Goal: Information Seeking & Learning: Learn about a topic

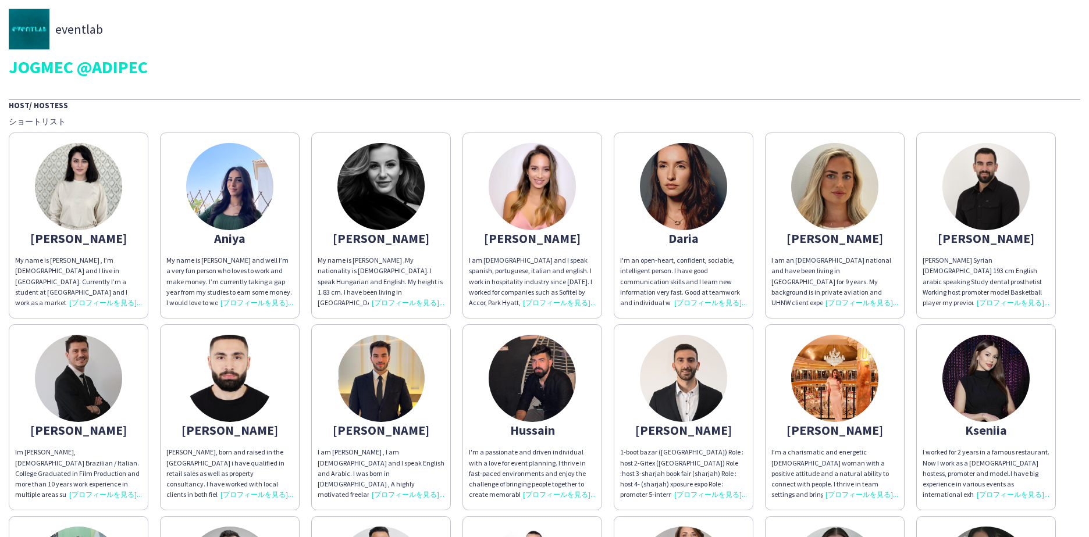
click at [73, 194] on img at bounding box center [78, 186] width 87 height 87
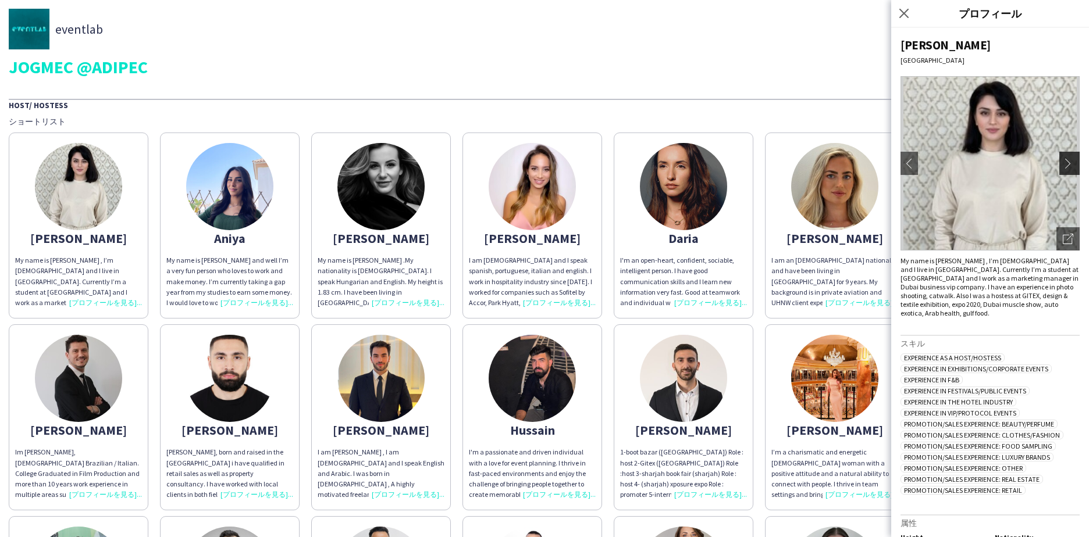
click at [1062, 167] on app-icon "chevron-right" at bounding box center [1070, 163] width 16 height 10
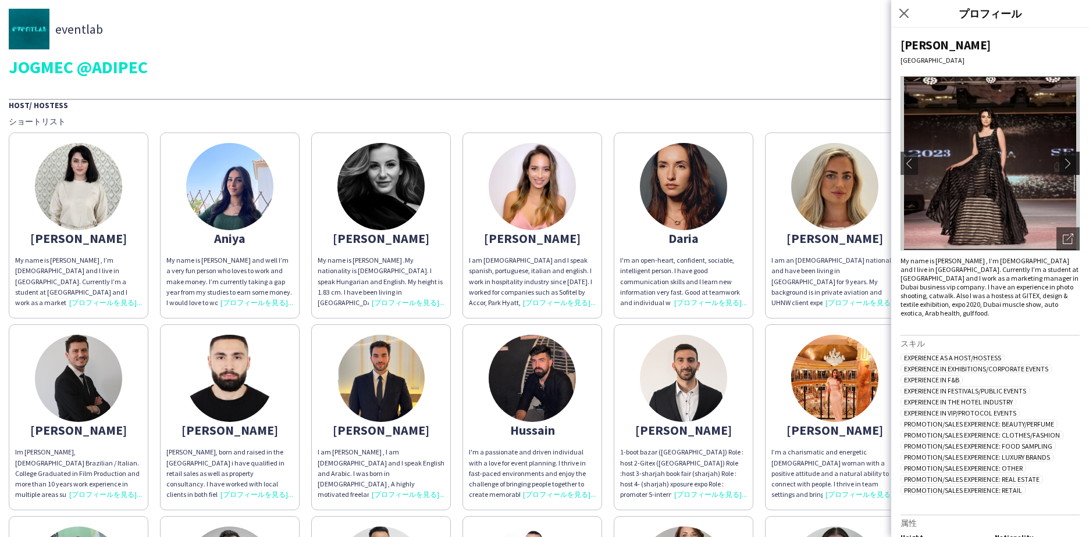
click at [1062, 164] on app-icon "chevron-right" at bounding box center [1070, 163] width 16 height 10
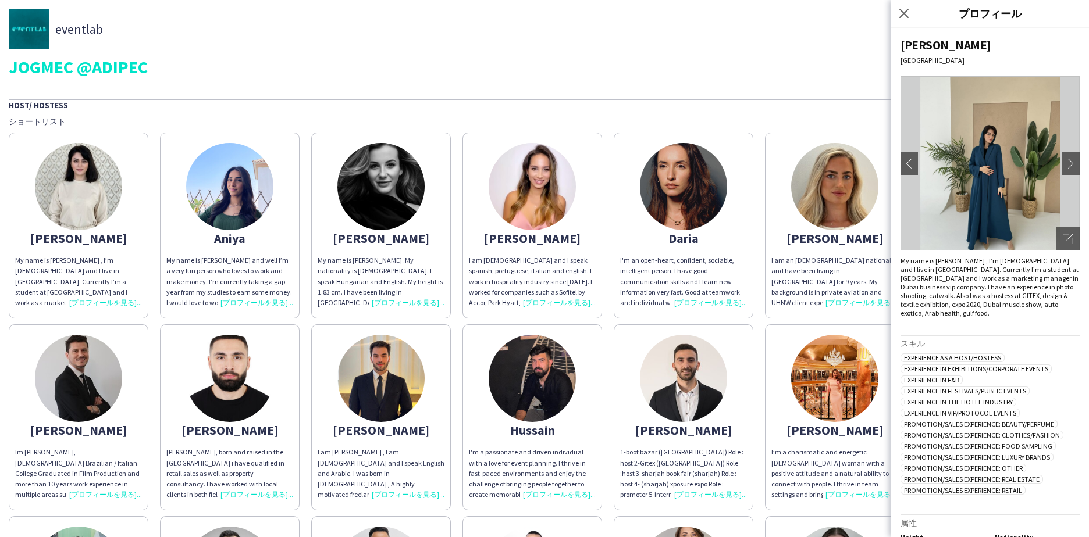
click at [657, 49] on div "eventlab JOGMEC @ADIPEC" at bounding box center [544, 42] width 1071 height 67
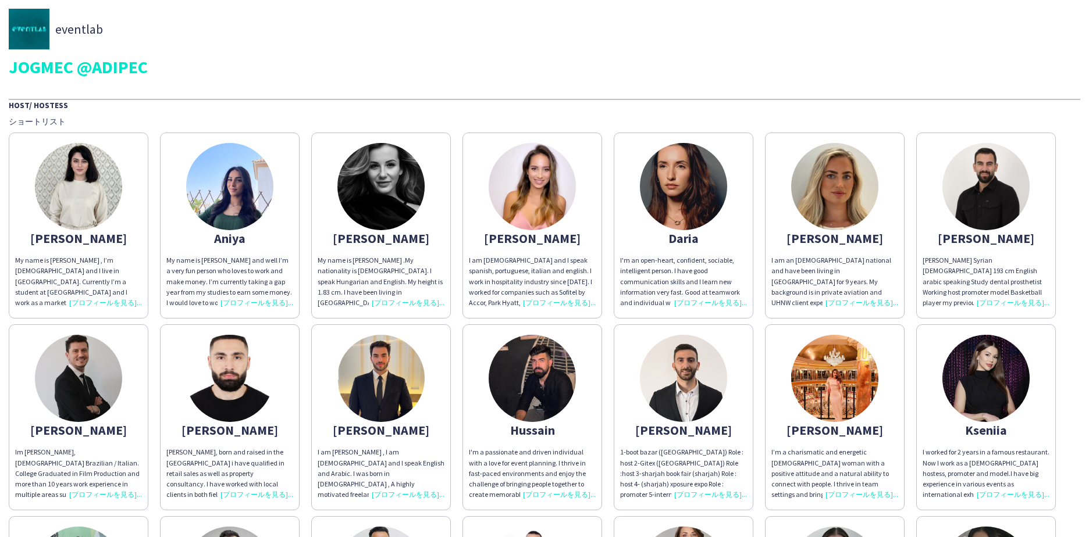
click at [220, 258] on div "My name is [PERSON_NAME] and well I’m a very fun person who loves to work and m…" at bounding box center [229, 281] width 127 height 53
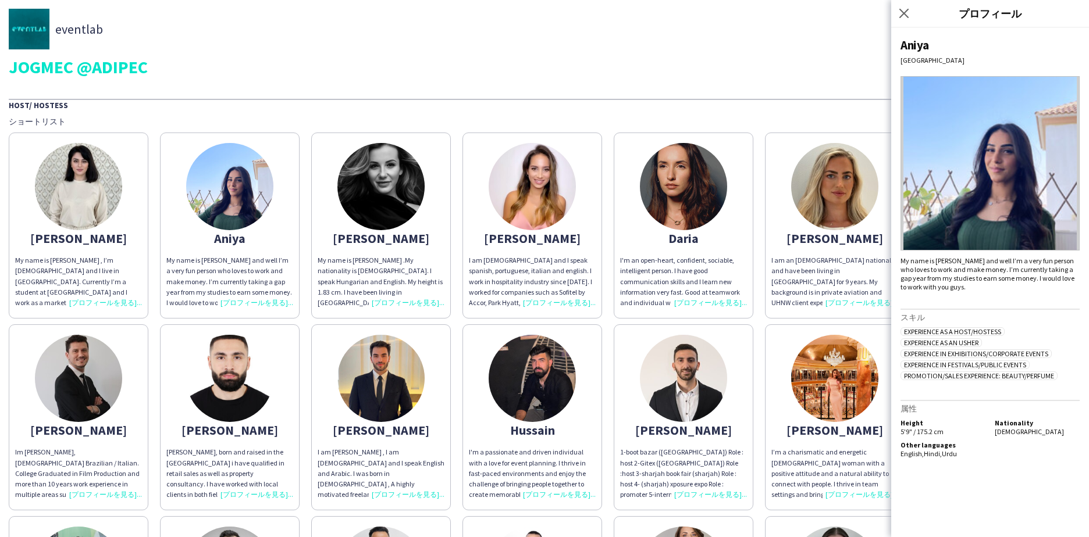
click at [478, 64] on div "JOGMEC @ADIPEC" at bounding box center [544, 66] width 1071 height 17
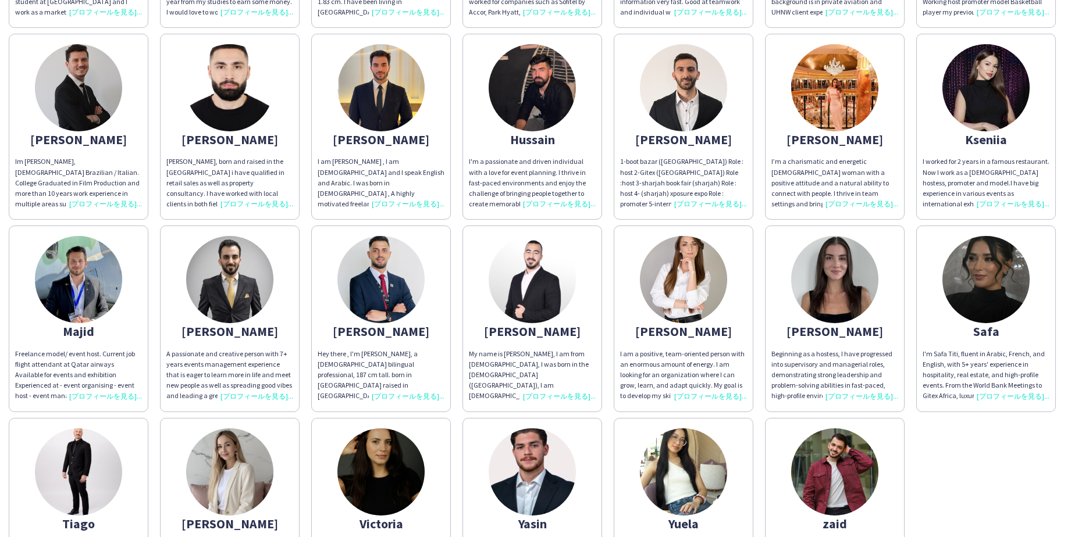
scroll to position [409, 0]
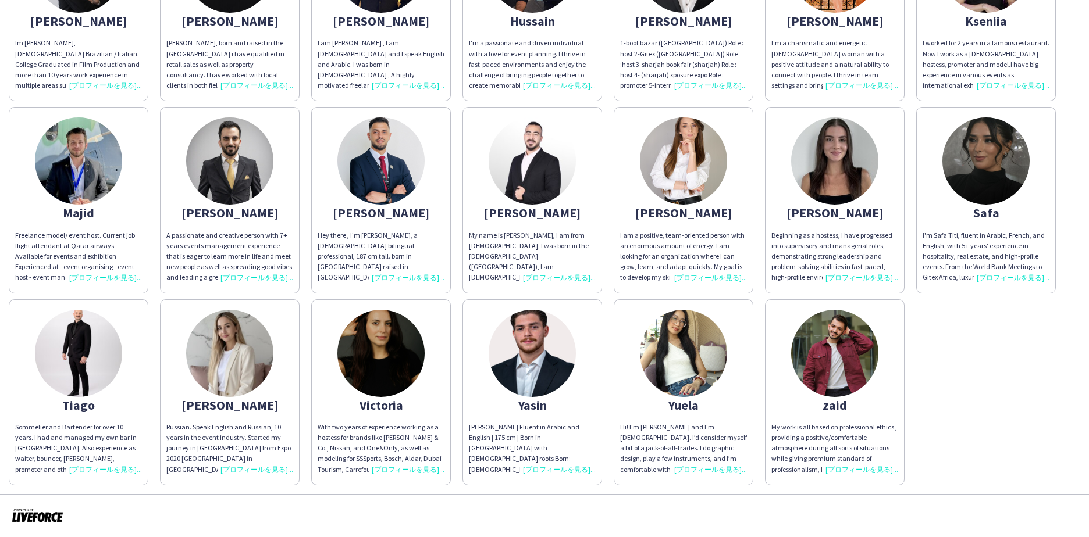
click at [954, 156] on img at bounding box center [985, 160] width 87 height 87
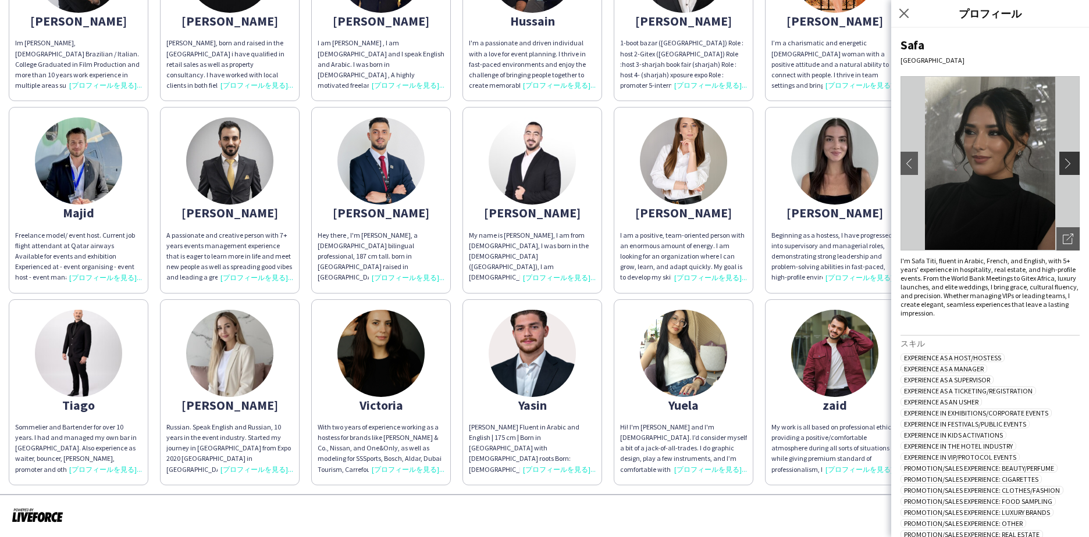
click at [1066, 164] on app-icon "chevron-right" at bounding box center [1070, 163] width 16 height 10
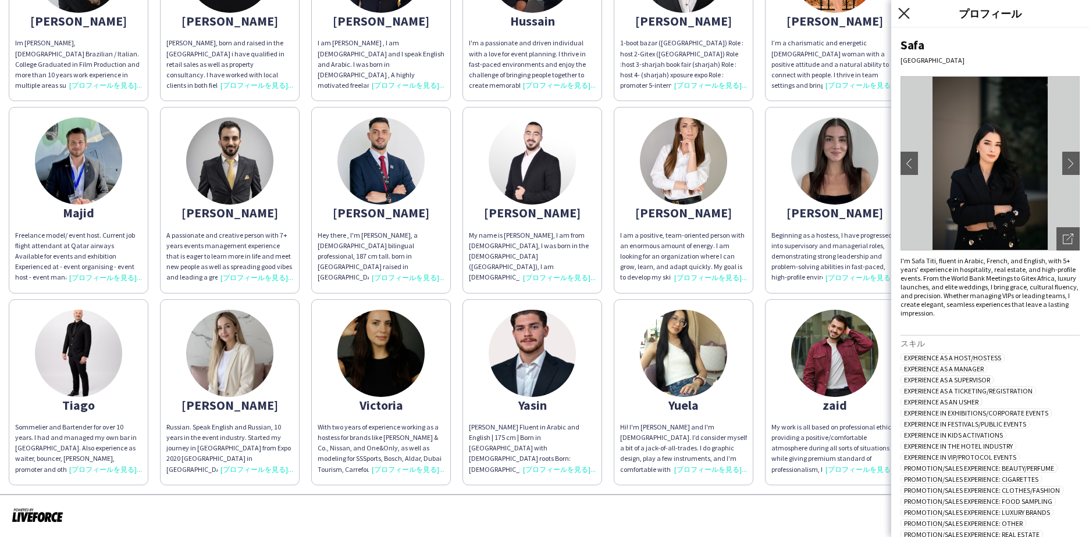
click at [904, 17] on icon "ポップインを閉じる" at bounding box center [903, 13] width 11 height 11
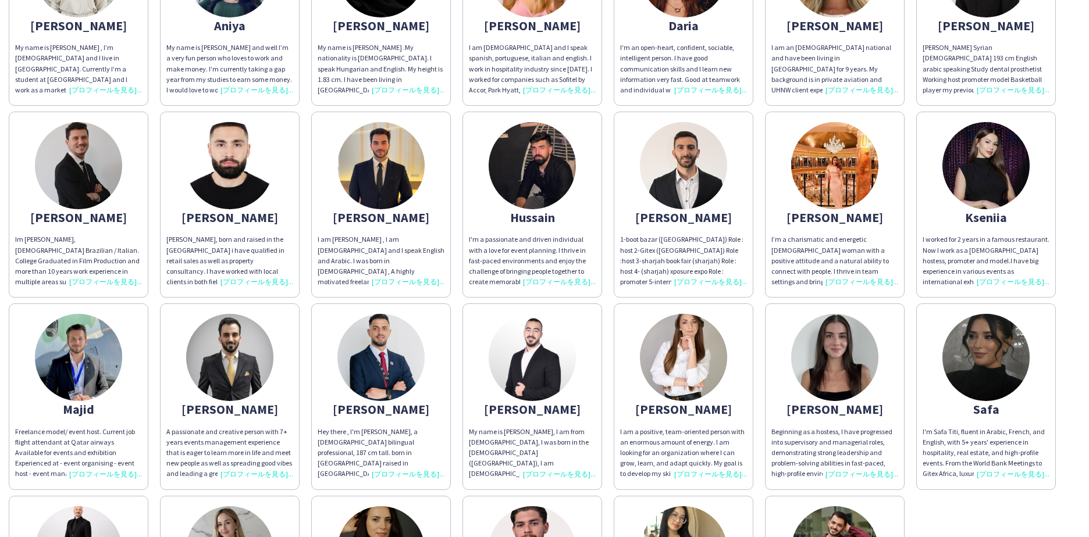
scroll to position [0, 0]
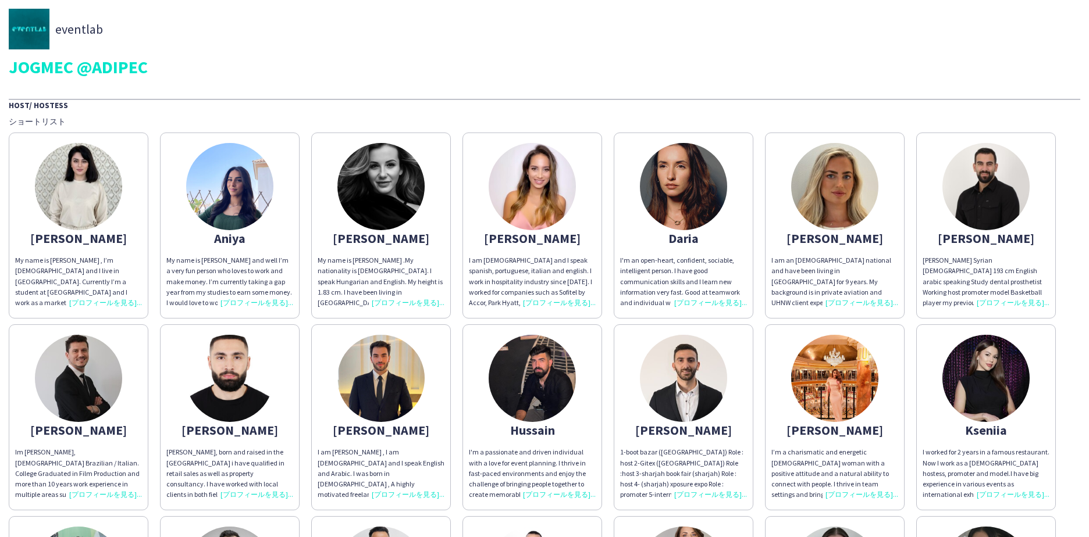
click at [254, 304] on div "My name is [PERSON_NAME] and well I’m a very fun person who loves to work and m…" at bounding box center [229, 281] width 127 height 53
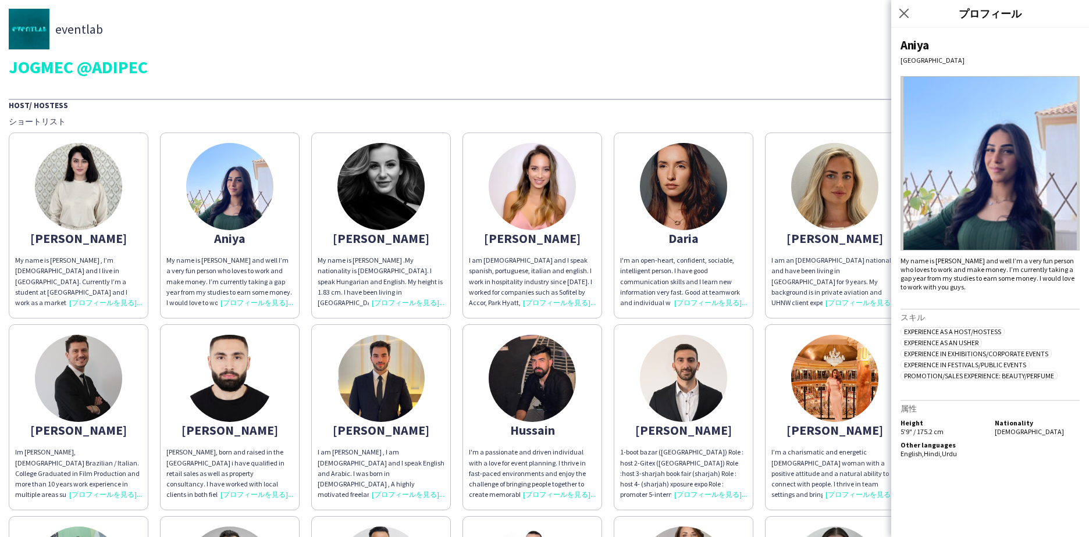
click at [368, 277] on span "My name is [PERSON_NAME] .My nationality is [DEMOGRAPHIC_DATA]. I speak Hungari…" at bounding box center [380, 313] width 126 height 115
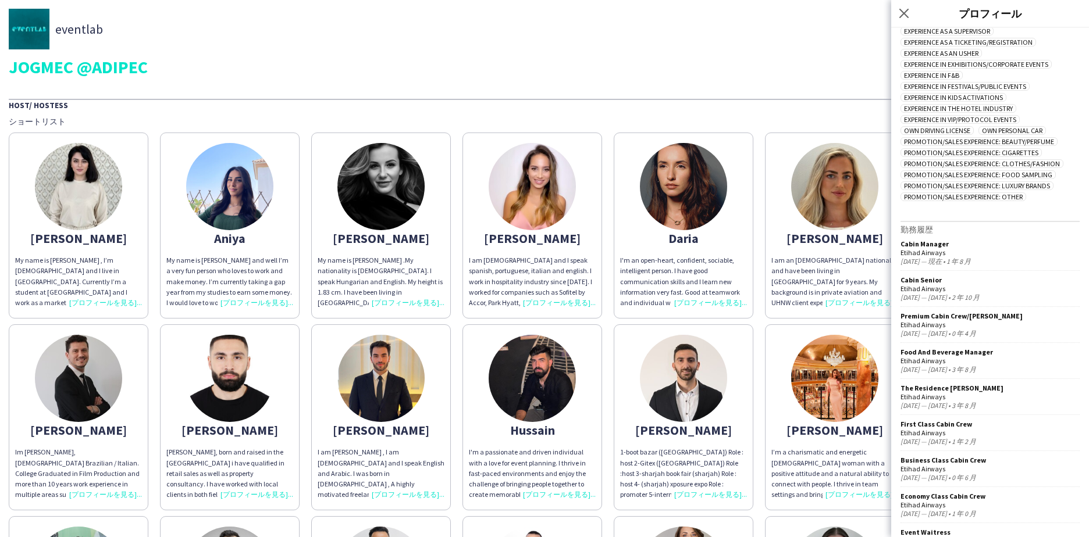
scroll to position [480, 0]
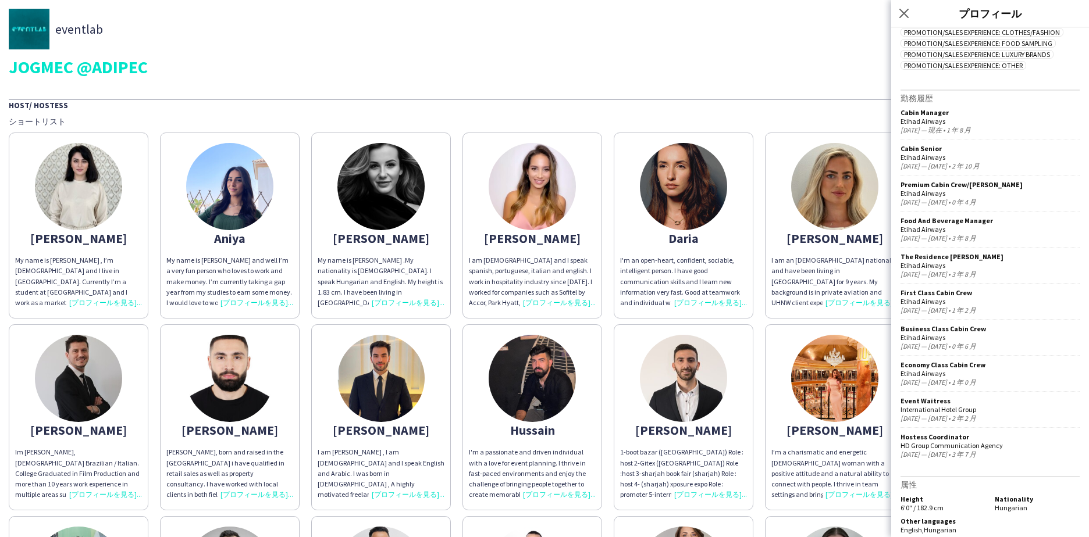
click at [530, 258] on div "I am [DEMOGRAPHIC_DATA] and I speak spanish, portuguese, italian and english. I…" at bounding box center [532, 281] width 127 height 53
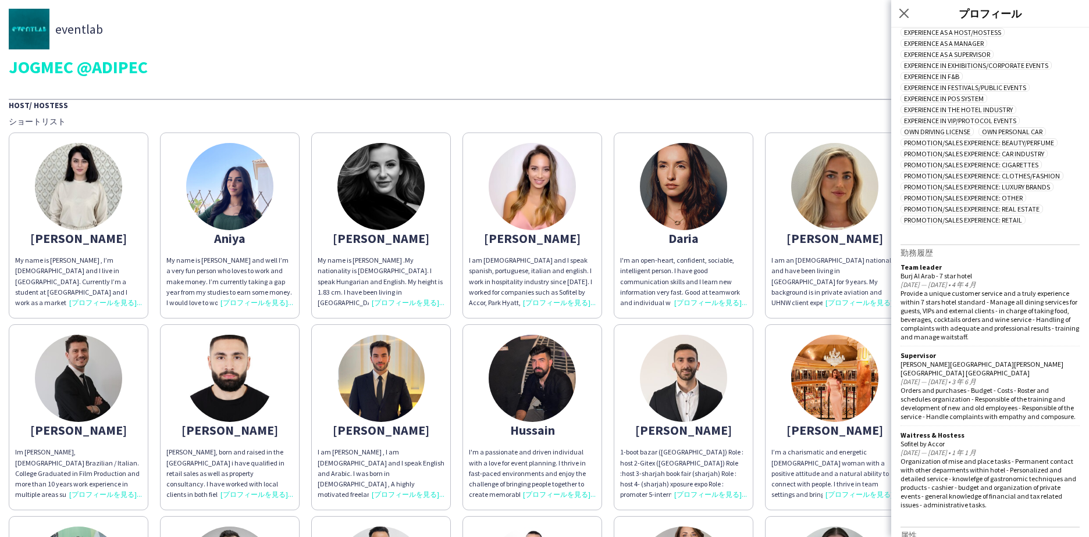
scroll to position [385, 0]
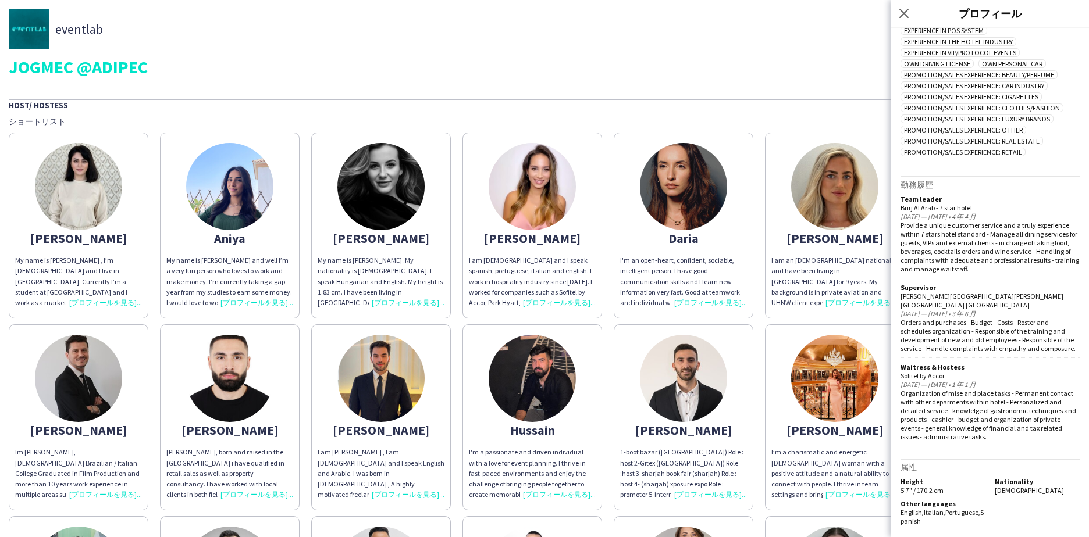
click at [683, 286] on div "I'm an open-heart, confident, sociable, intelligent person. I have good communi…" at bounding box center [683, 281] width 127 height 53
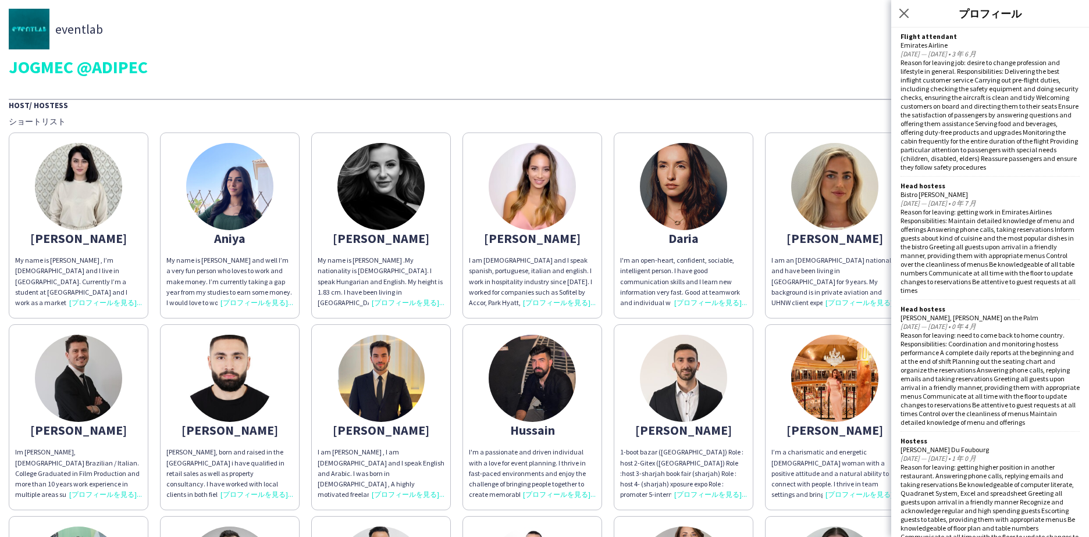
scroll to position [924, 0]
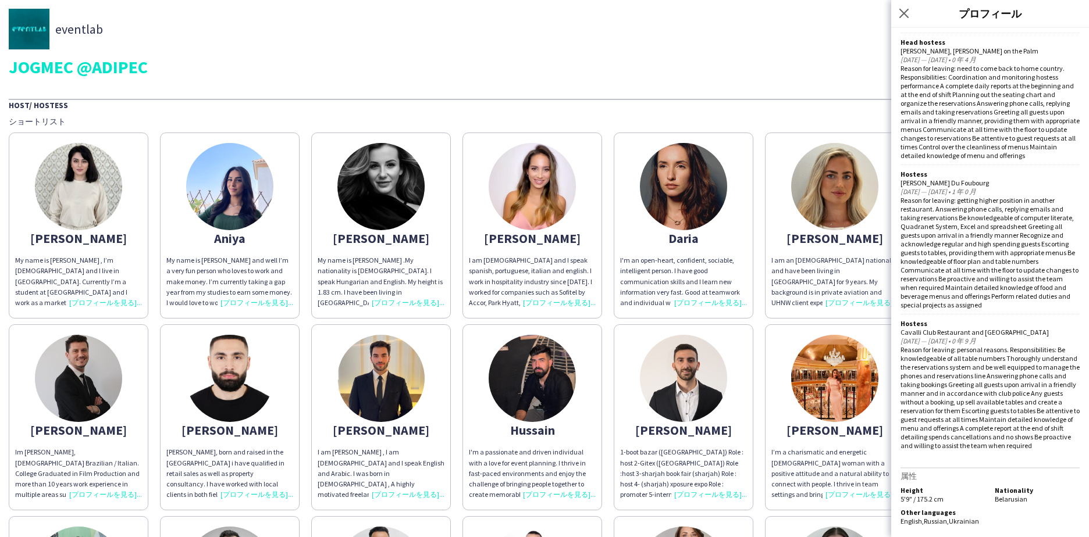
click at [822, 291] on div "I am an [DEMOGRAPHIC_DATA] national and have been living in [GEOGRAPHIC_DATA] f…" at bounding box center [834, 281] width 127 height 53
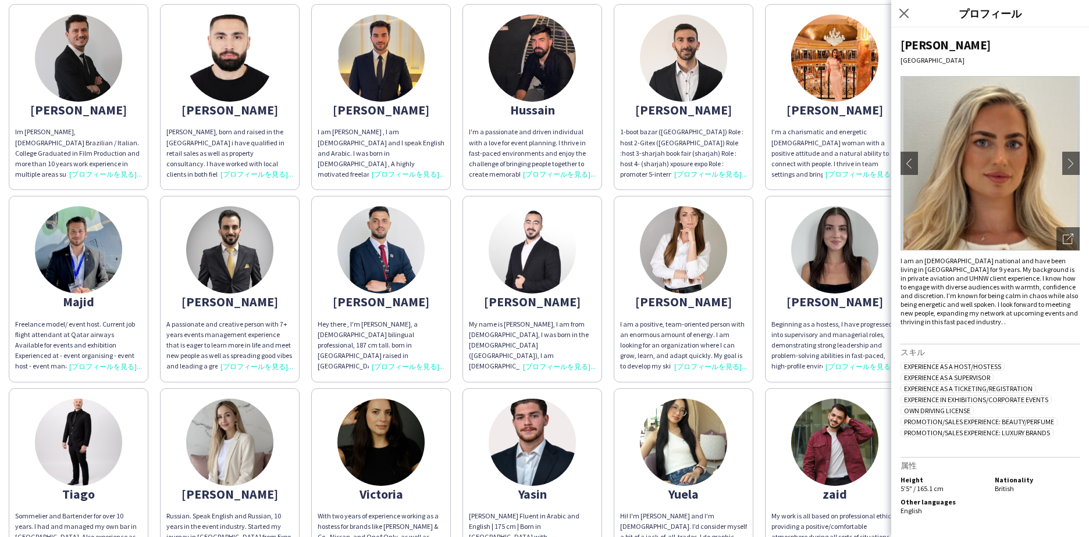
scroll to position [0, 0]
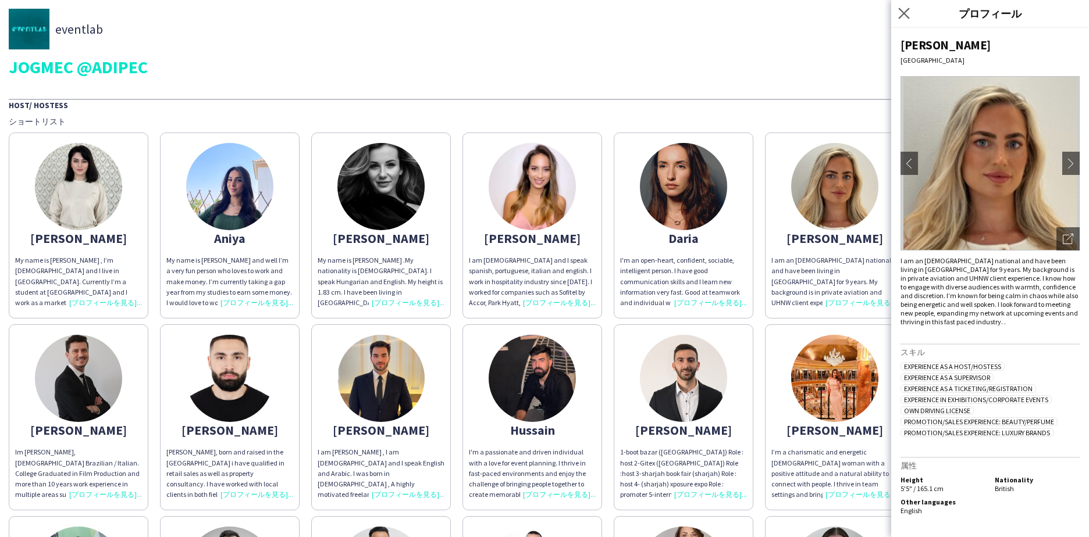
click at [897, 15] on app-icon "ポップインを閉じる" at bounding box center [903, 13] width 17 height 17
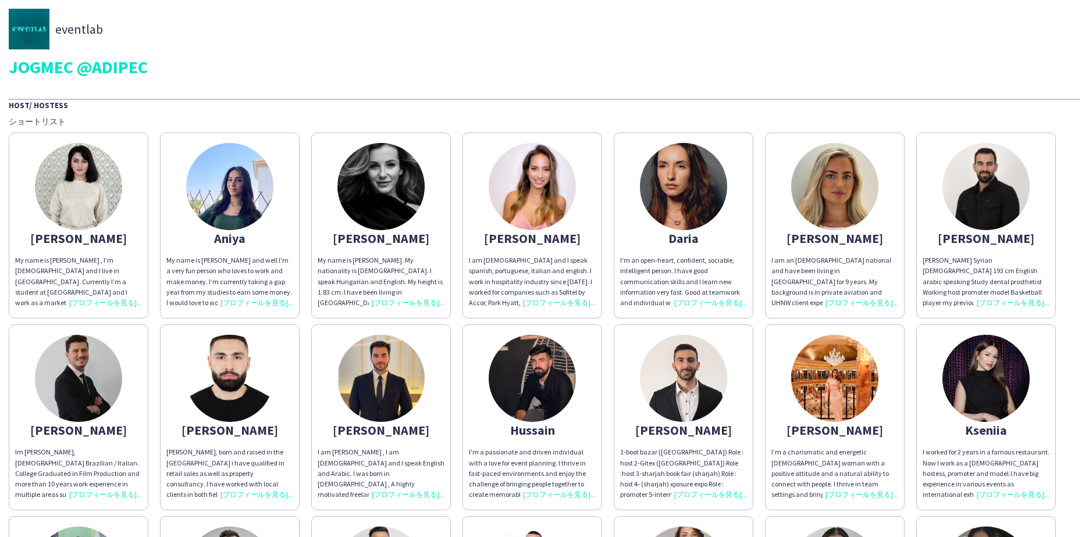
click at [992, 264] on div "[PERSON_NAME] Syrian [DEMOGRAPHIC_DATA] 193 cm English arabic speaking Study de…" at bounding box center [985, 281] width 127 height 53
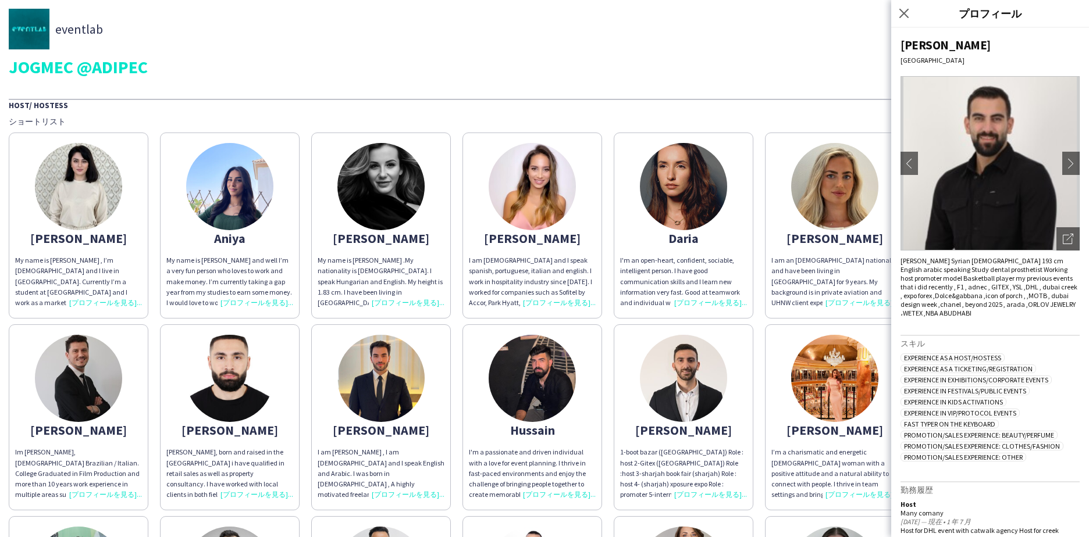
scroll to position [129, 0]
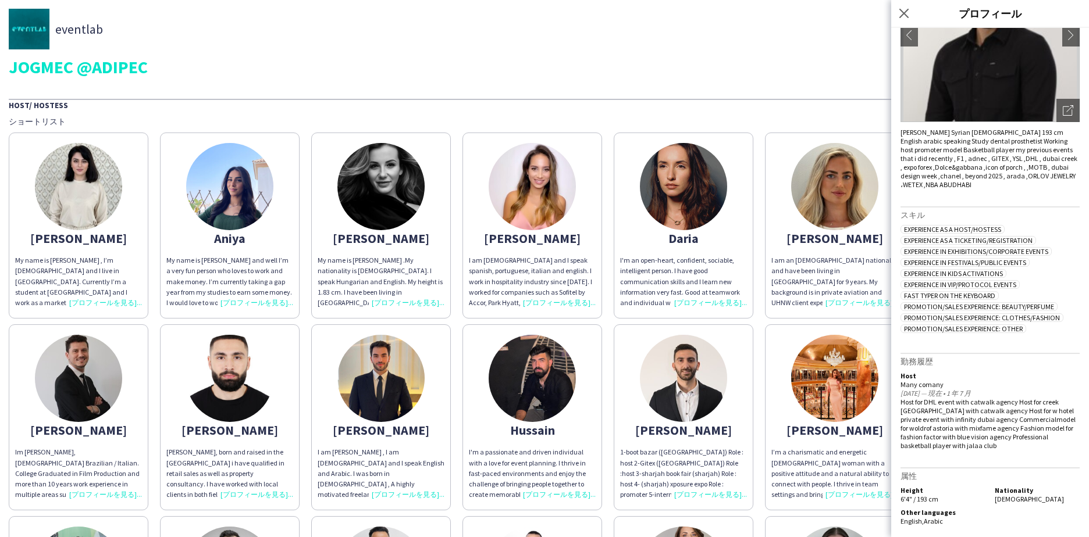
click at [770, 70] on div "JOGMEC @ADIPEC" at bounding box center [544, 66] width 1071 height 17
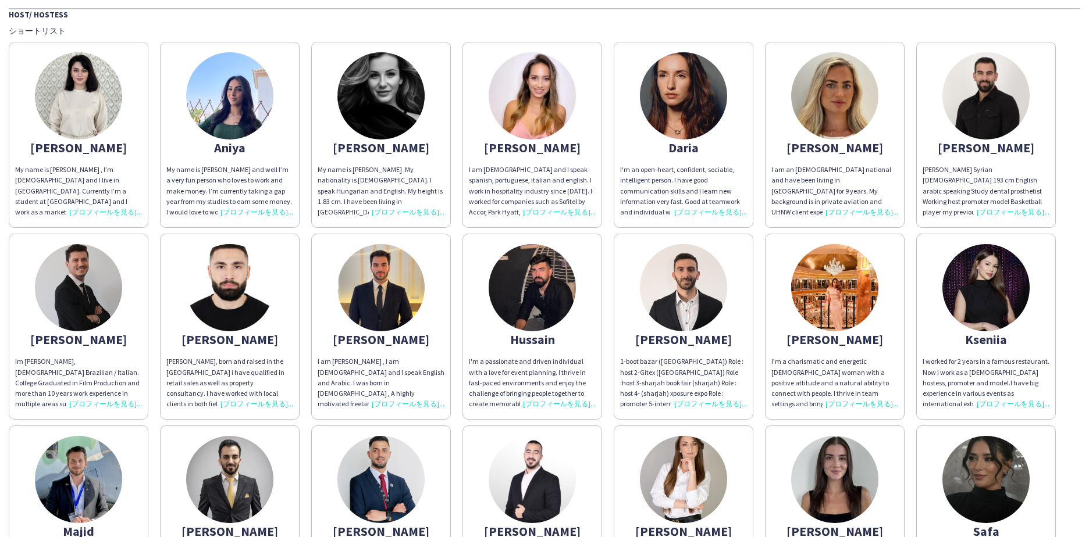
scroll to position [233, 0]
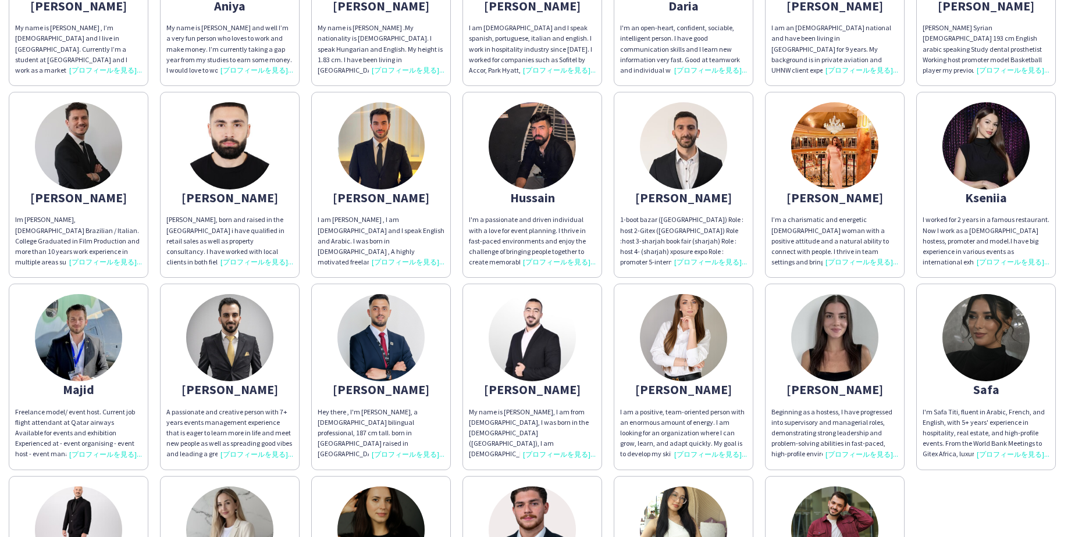
click at [821, 216] on div "I’m a charismatic and energetic [DEMOGRAPHIC_DATA] woman with a positive attitu…" at bounding box center [834, 241] width 127 height 53
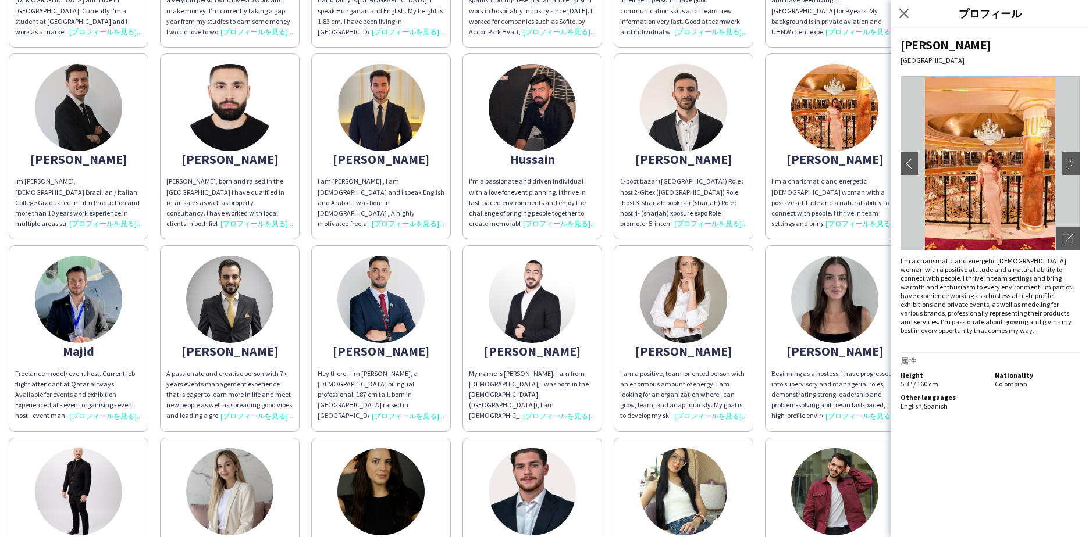
scroll to position [291, 0]
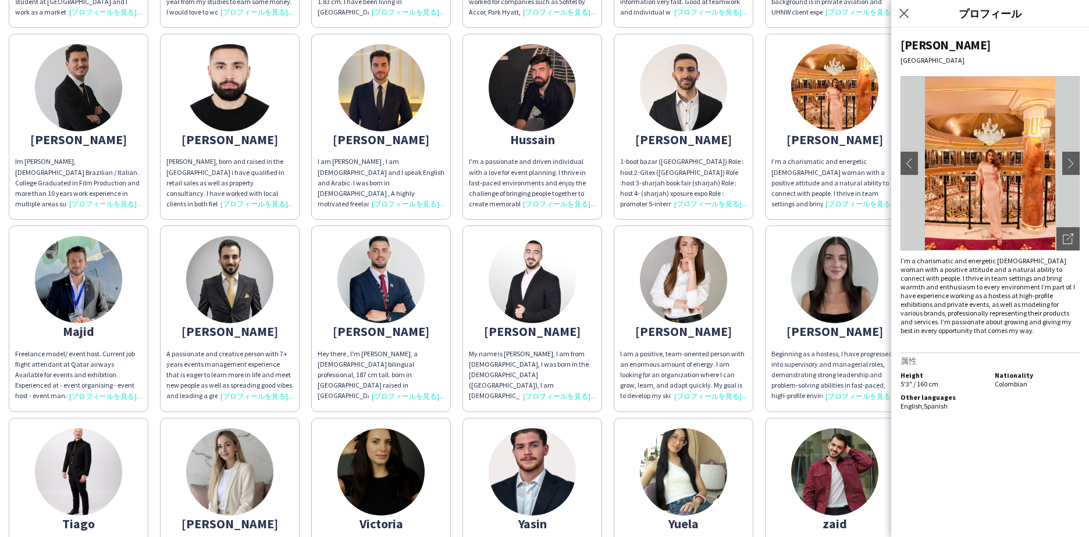
click at [896, 9] on div "ポップインを閉じる" at bounding box center [905, 13] width 29 height 27
click at [911, 13] on div "ポップインを閉じる" at bounding box center [905, 13] width 29 height 27
click at [901, 13] on icon "ポップインを閉じる" at bounding box center [903, 13] width 11 height 11
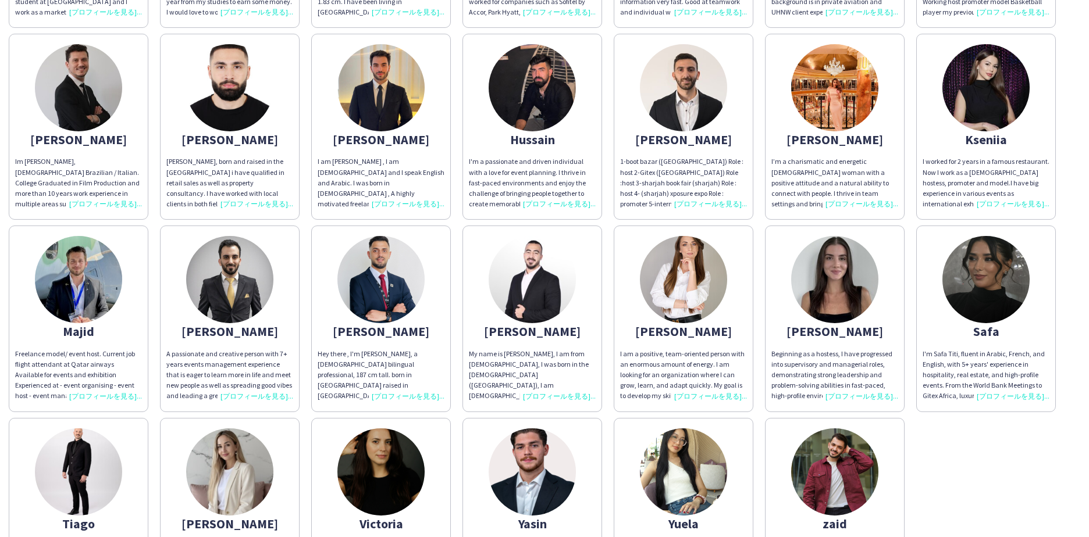
click at [966, 169] on div "I worked for 2 years in a famous restaurant. Now I work as a [DEMOGRAPHIC_DATA]…" at bounding box center [985, 182] width 127 height 53
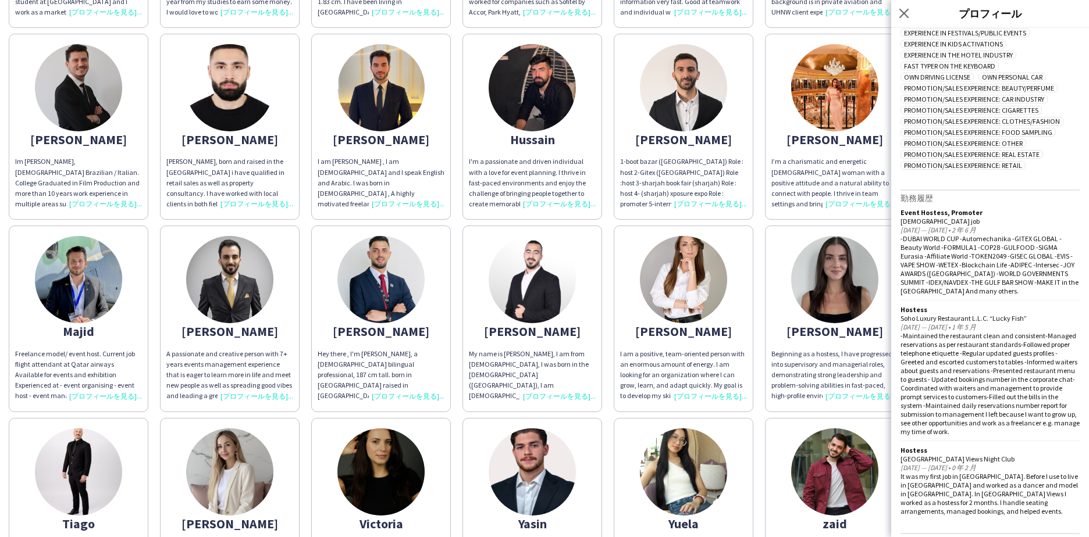
scroll to position [472, 0]
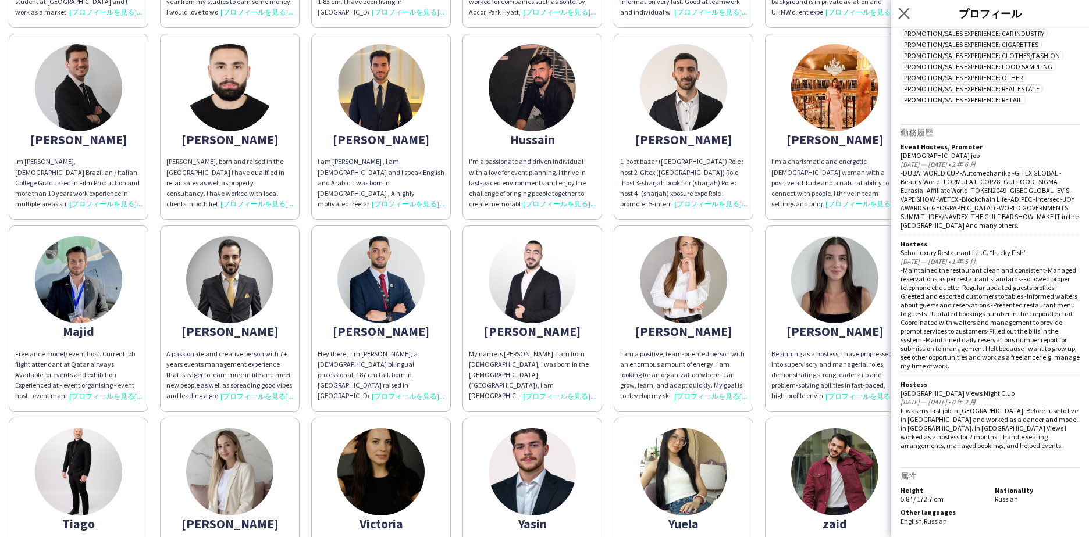
click at [909, 15] on icon "ポップインを閉じる" at bounding box center [903, 13] width 11 height 11
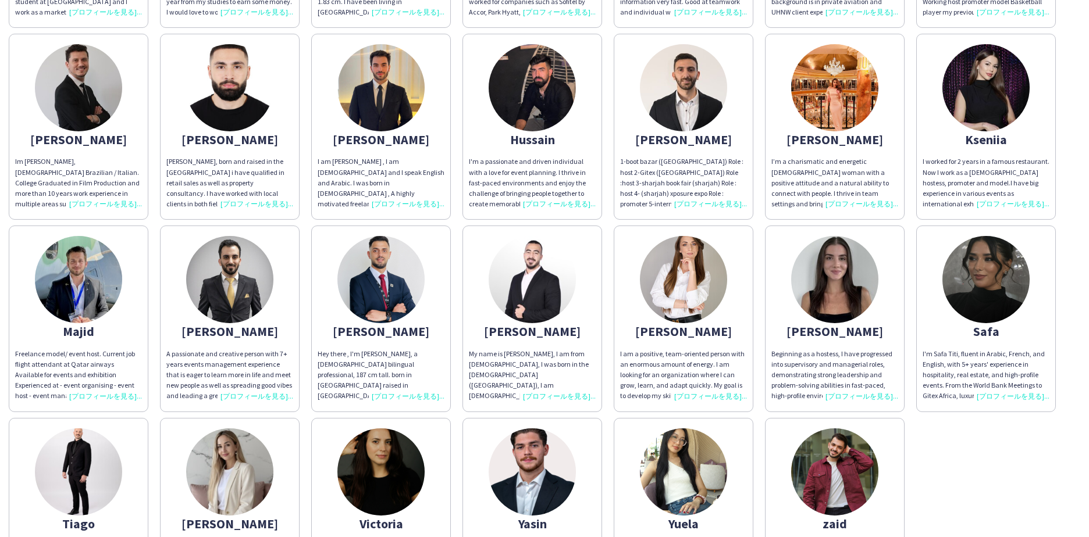
click at [1002, 311] on img at bounding box center [985, 279] width 87 height 87
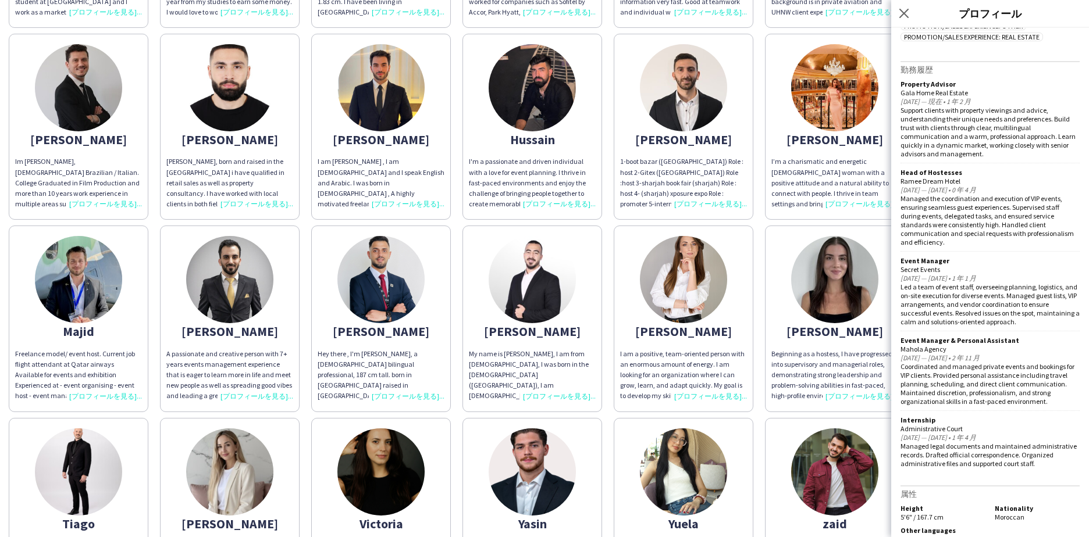
scroll to position [524, 0]
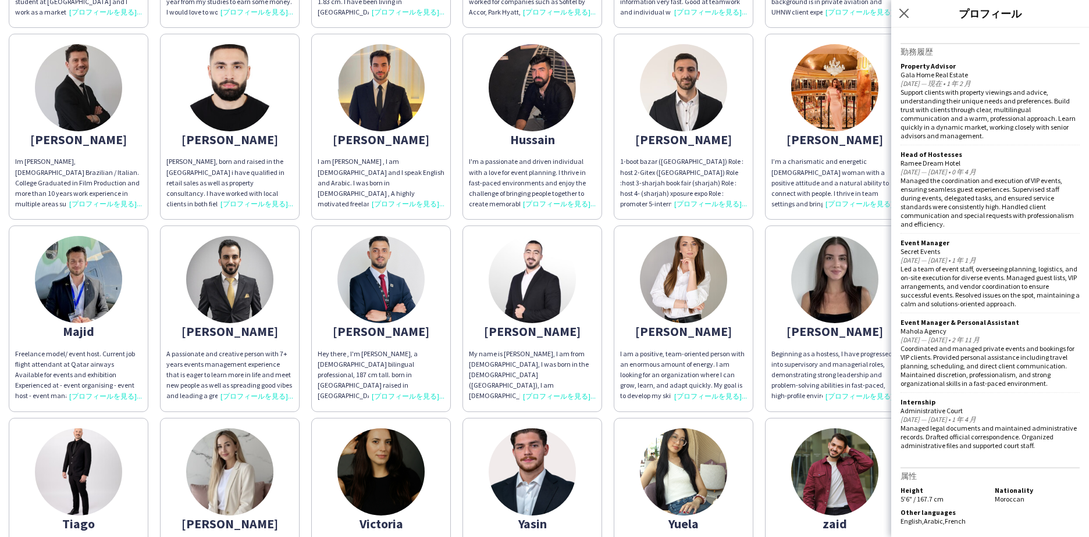
click at [763, 213] on div "[PERSON_NAME] My name is [PERSON_NAME] , I’m [DEMOGRAPHIC_DATA] and I live in […" at bounding box center [544, 220] width 1071 height 768
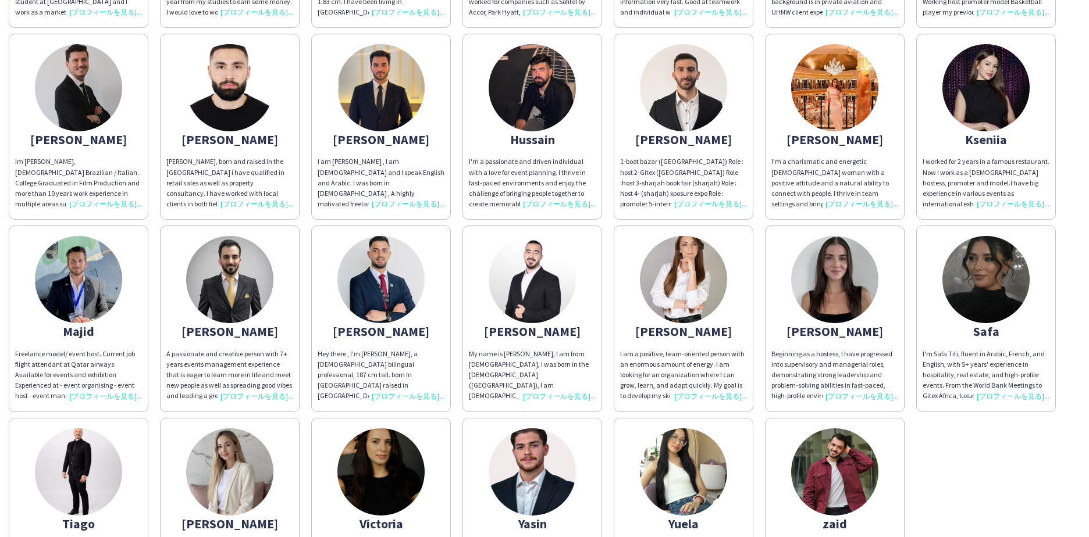
click at [838, 330] on div "[PERSON_NAME]" at bounding box center [834, 331] width 127 height 10
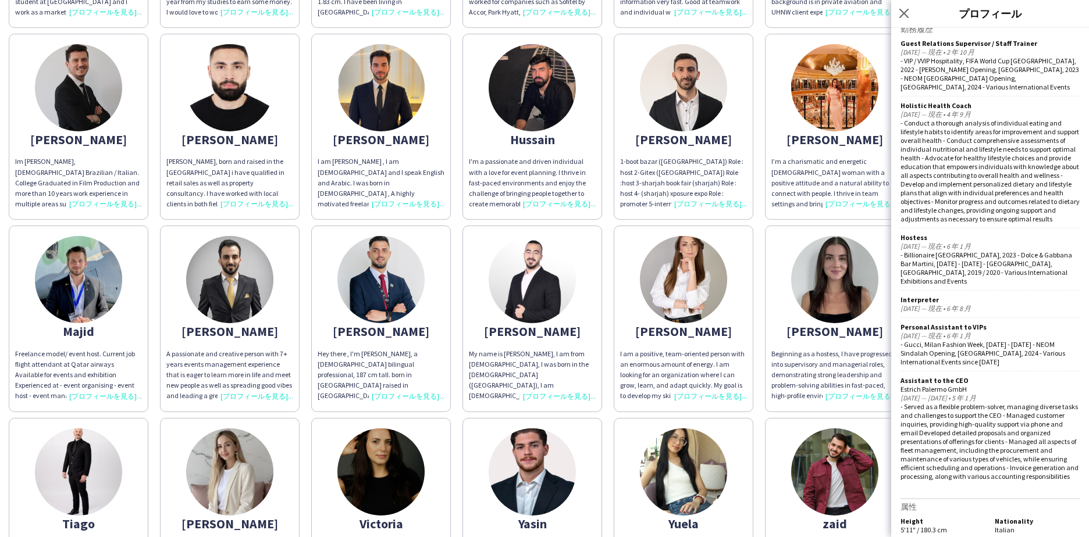
scroll to position [573, 0]
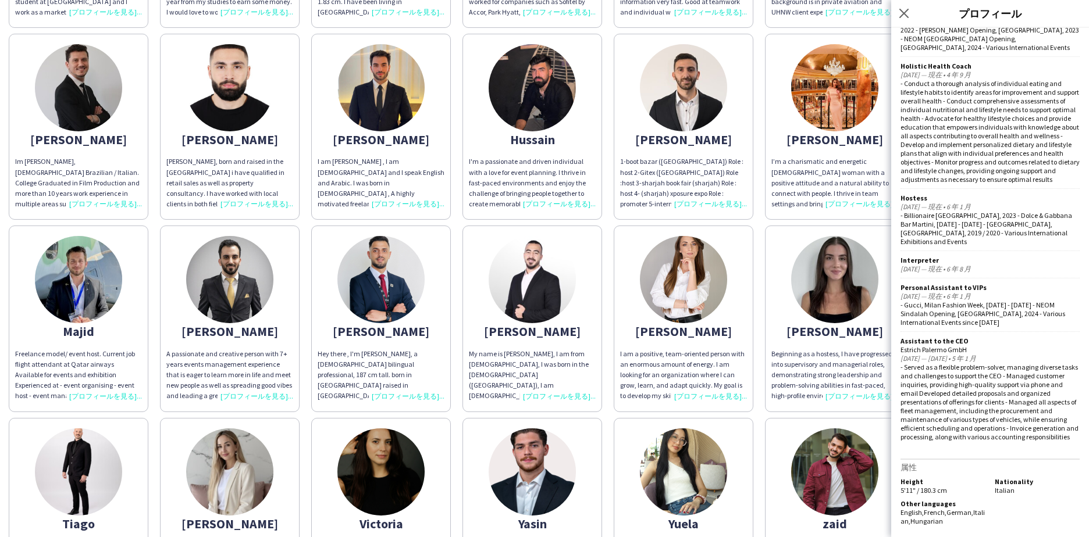
click at [695, 334] on div "[PERSON_NAME]" at bounding box center [683, 331] width 127 height 10
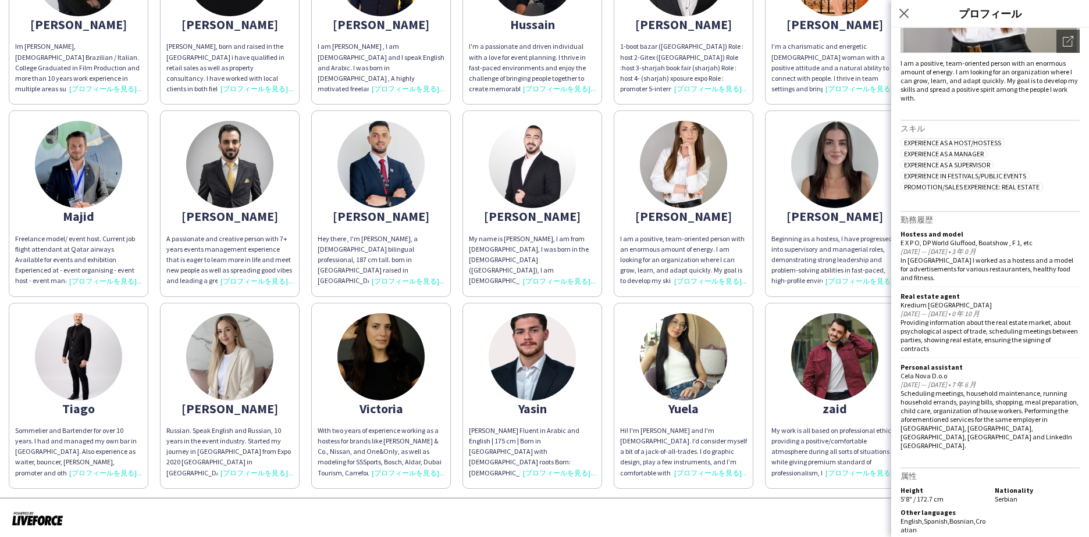
scroll to position [409, 0]
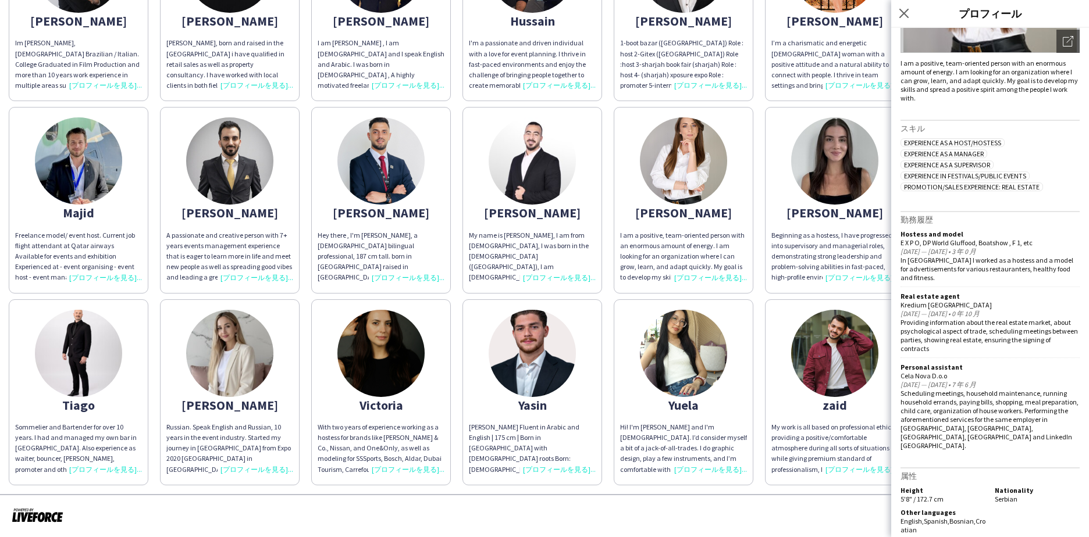
click at [257, 456] on div "Russian. Speak English and Russian, 10 years in the event industry. Started my …" at bounding box center [229, 448] width 127 height 53
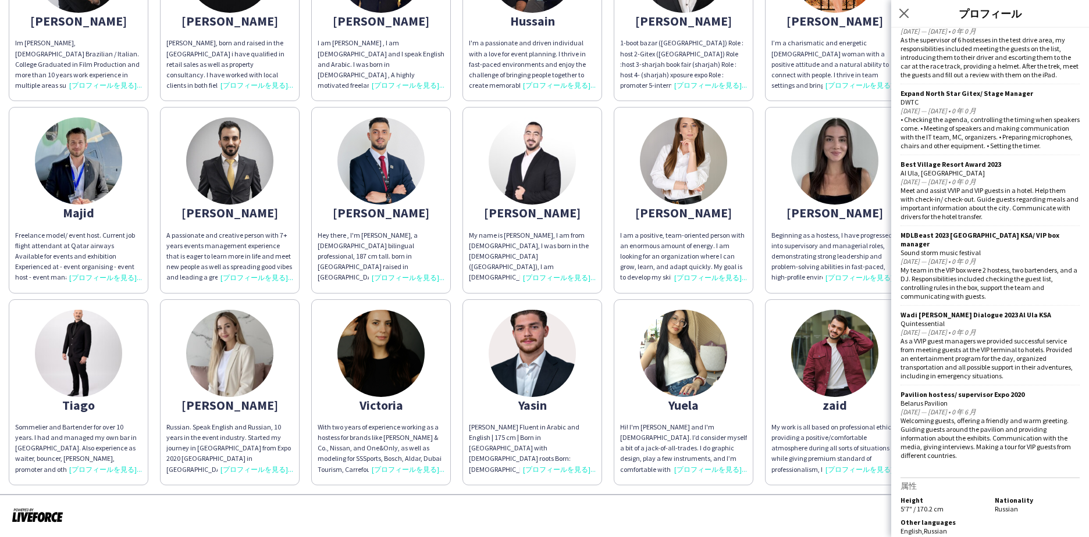
scroll to position [757, 0]
click at [376, 430] on div "With two years of experience working as a hostess for brands like [PERSON_NAME]…" at bounding box center [380, 448] width 127 height 53
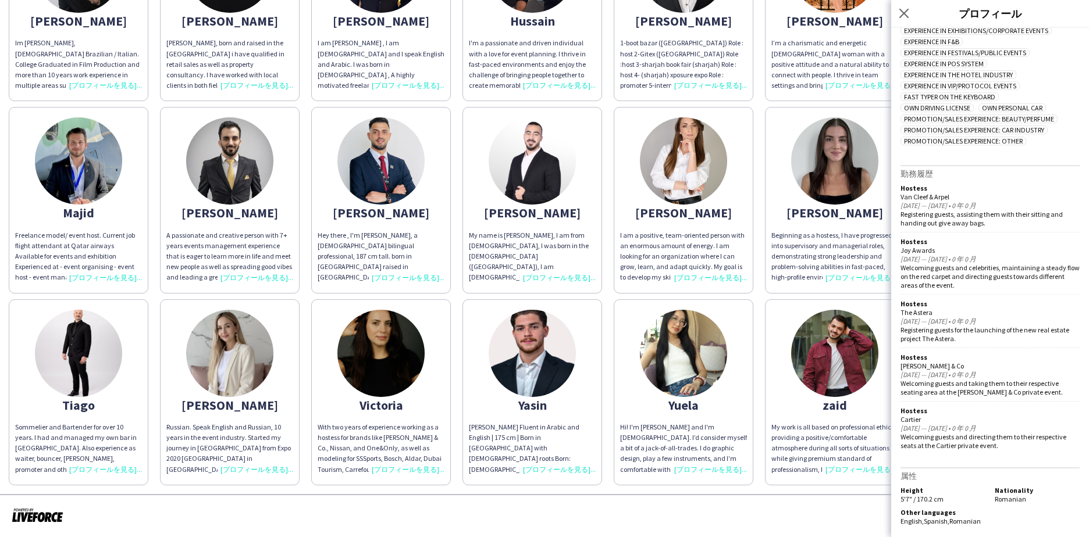
scroll to position [420, 0]
click at [697, 449] on div "Hi! I'm [PERSON_NAME] and I'm [DEMOGRAPHIC_DATA]. I’d consider myself a bit of …" at bounding box center [683, 448] width 127 height 53
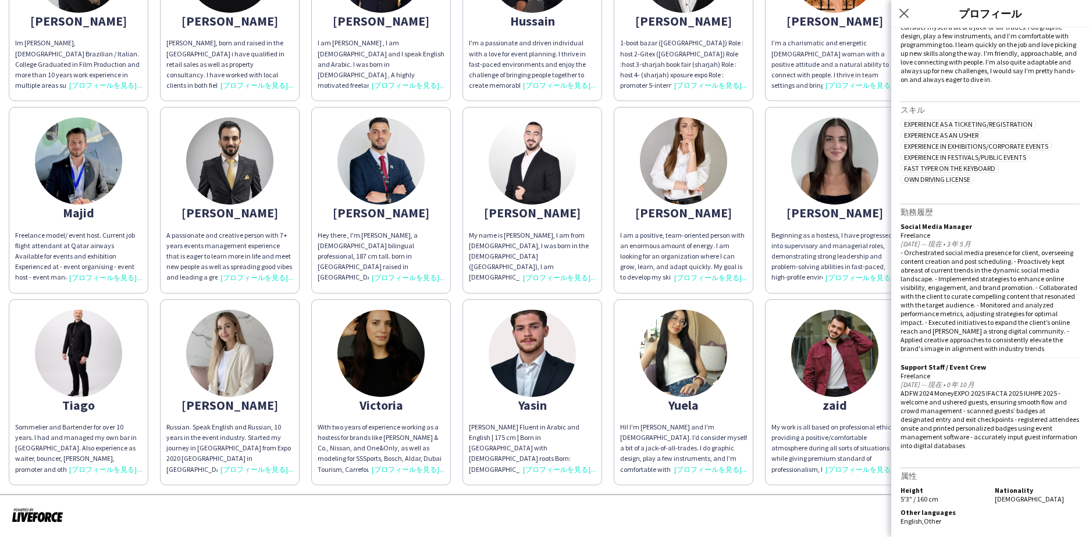
scroll to position [0, 0]
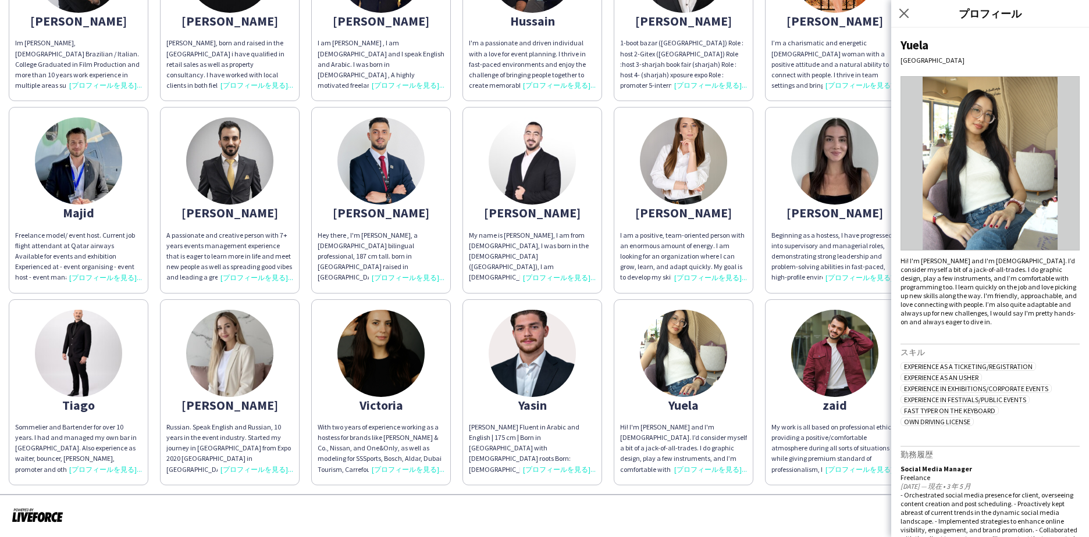
click at [852, 360] on img at bounding box center [834, 353] width 87 height 87
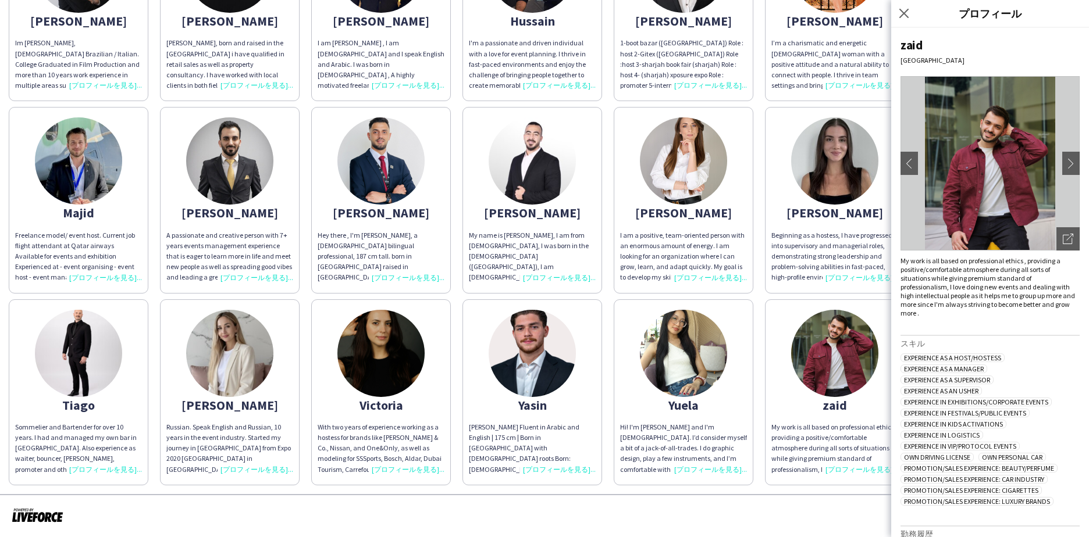
click at [867, 509] on div at bounding box center [544, 515] width 1089 height 43
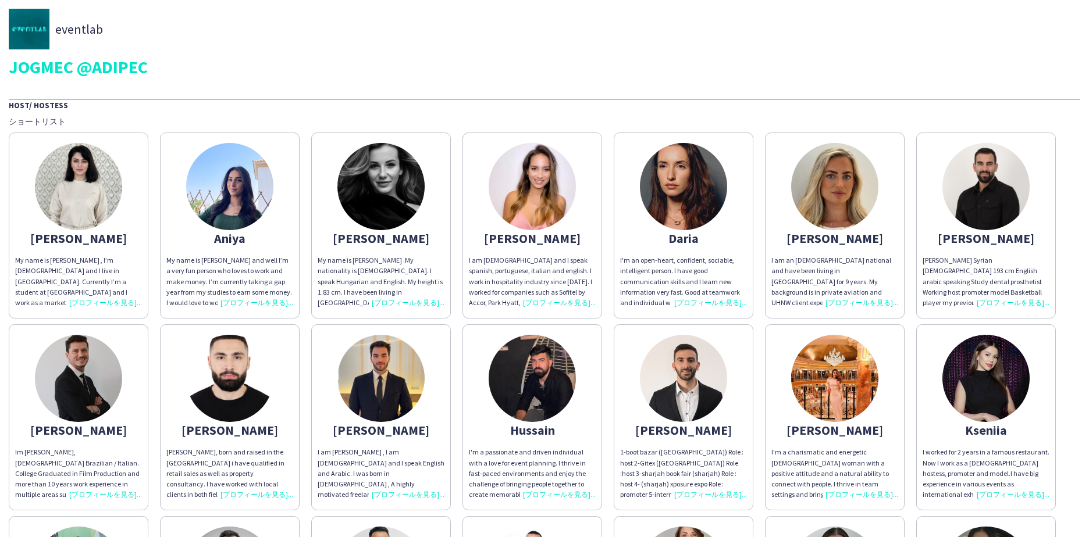
click at [42, 256] on div "My name is [PERSON_NAME] , I’m [DEMOGRAPHIC_DATA] and I live in [GEOGRAPHIC_DAT…" at bounding box center [78, 281] width 127 height 53
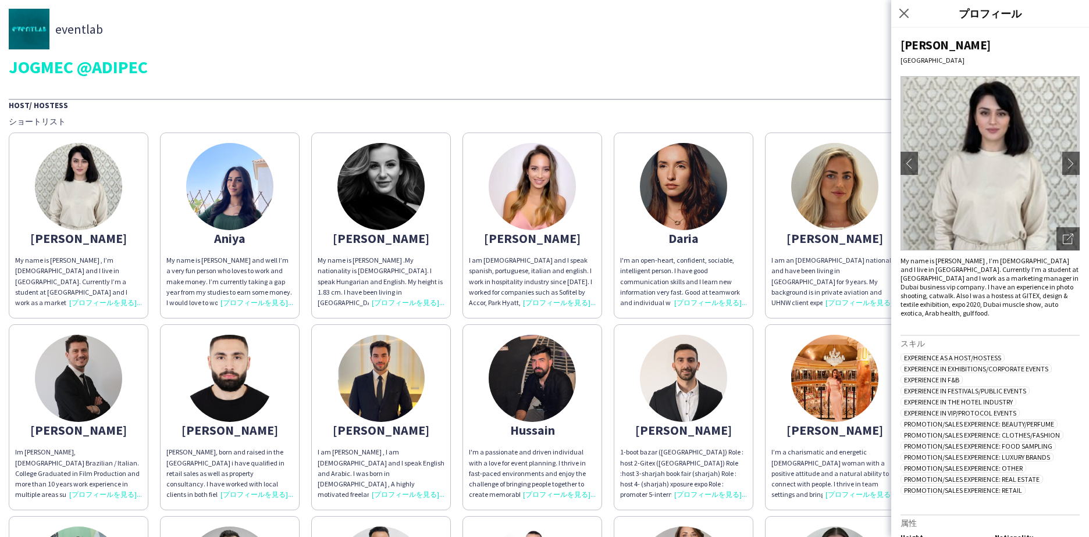
scroll to position [47, 0]
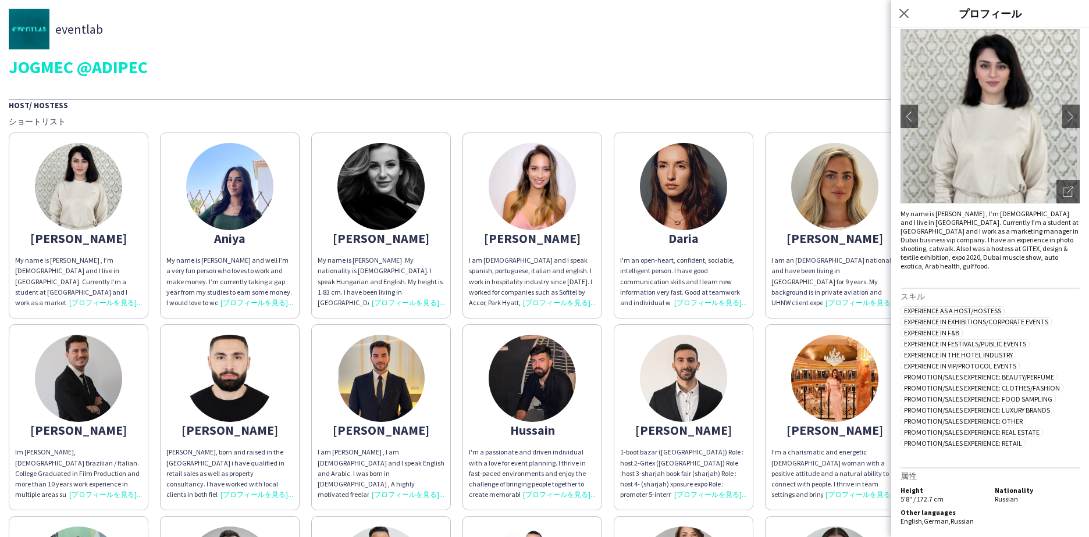
click at [860, 338] on app-share-pages-crew-card "[PERSON_NAME] I’m a charismatic and energetic [DEMOGRAPHIC_DATA] woman with a p…" at bounding box center [835, 417] width 140 height 186
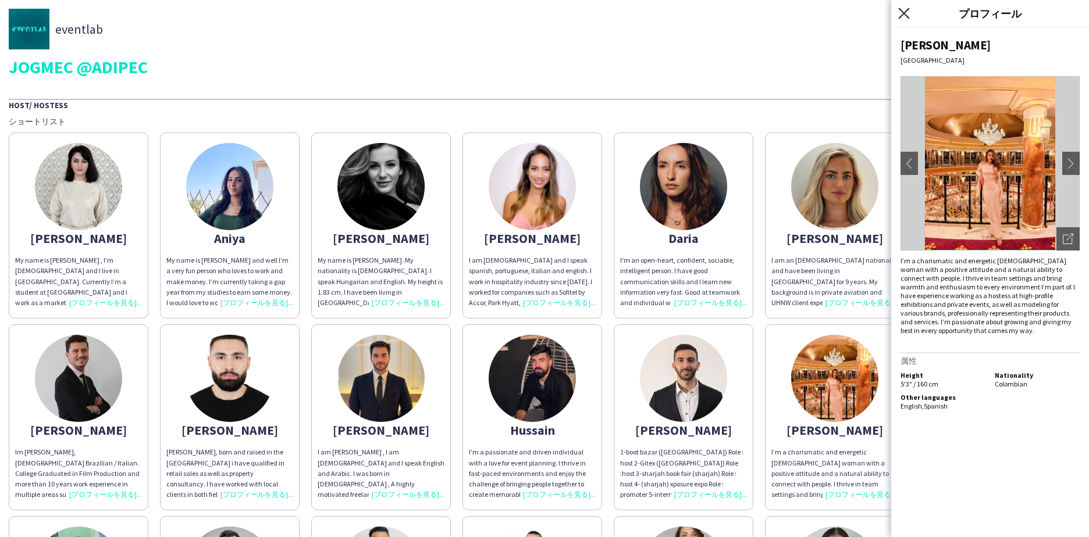
click at [899, 18] on icon at bounding box center [903, 13] width 11 height 11
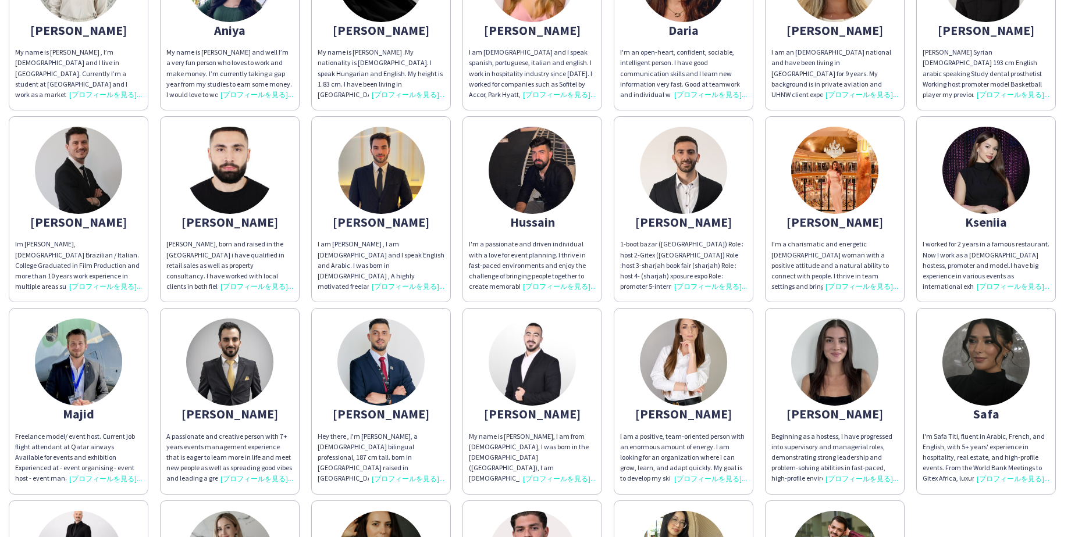
scroll to position [349, 0]
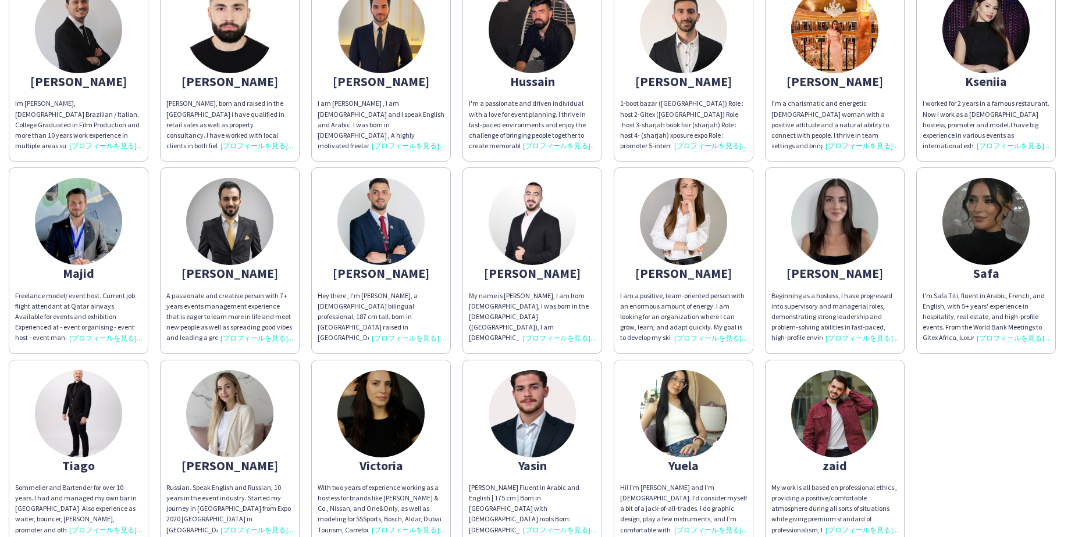
click at [997, 299] on div "I'm Safa Titi, fluent in Arabic, French, and English, with 5+ years' experience…" at bounding box center [985, 317] width 127 height 53
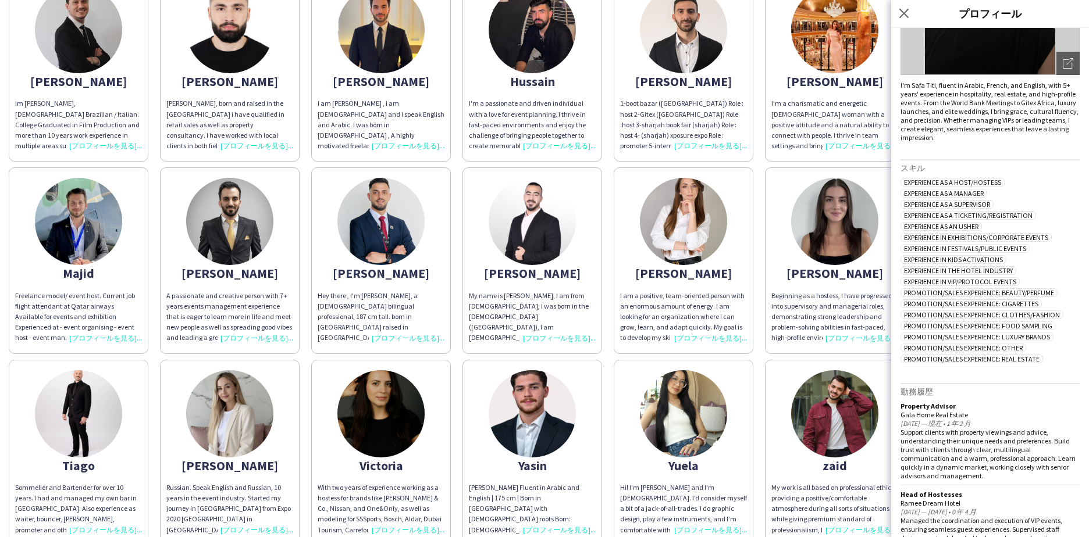
scroll to position [59, 0]
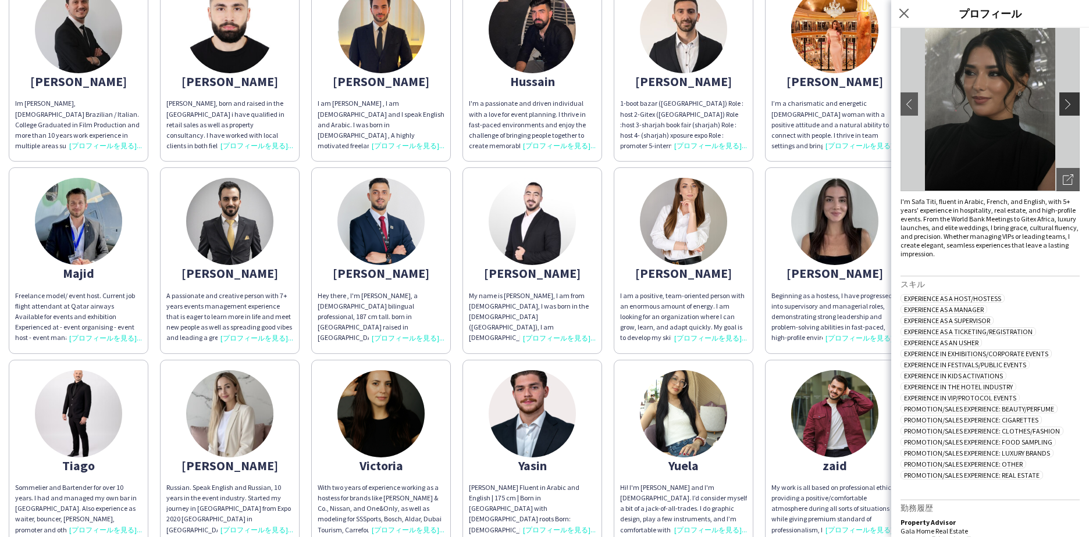
click at [1059, 95] on button "chevron-right" at bounding box center [1070, 103] width 23 height 23
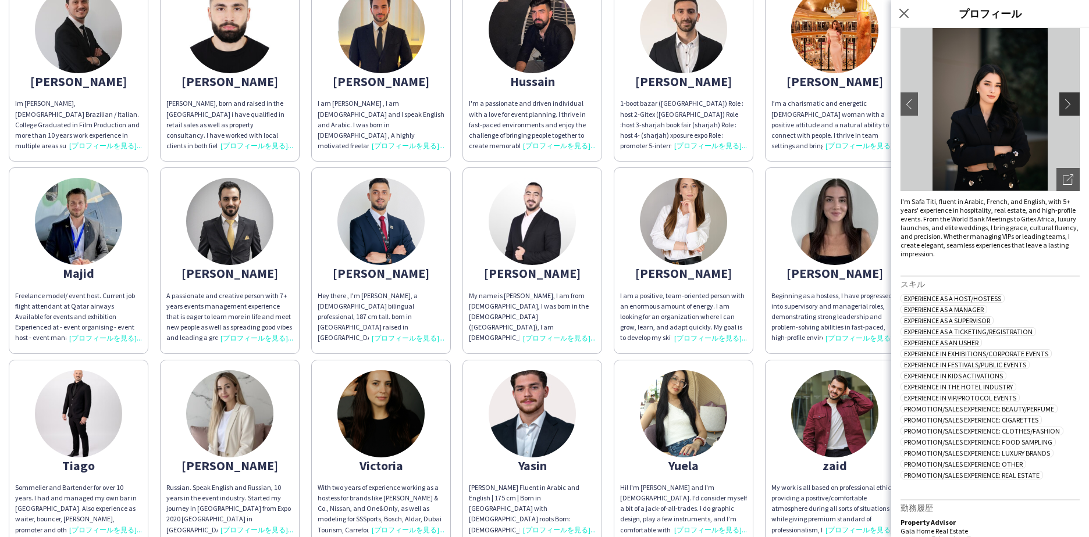
click at [1064, 98] on button "chevron-right" at bounding box center [1070, 103] width 23 height 23
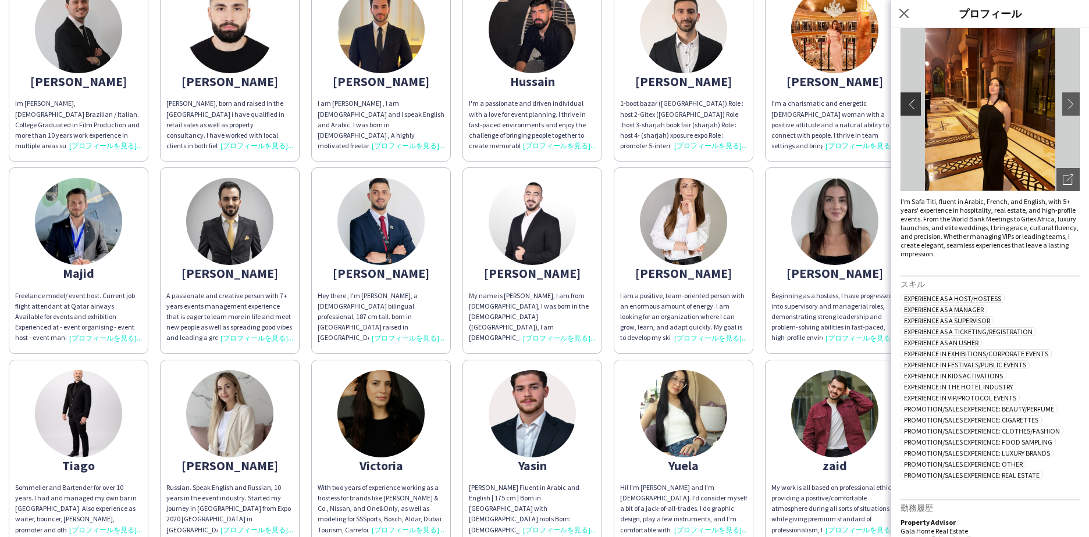
click at [912, 108] on app-icon "chevron-left" at bounding box center [909, 104] width 16 height 10
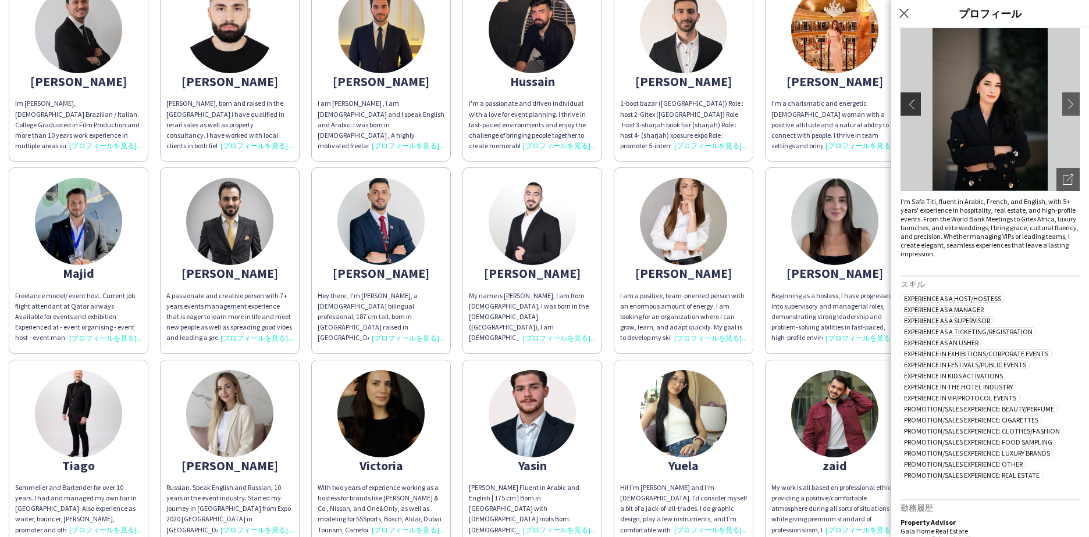
click at [912, 108] on app-icon "chevron-left" at bounding box center [909, 104] width 16 height 10
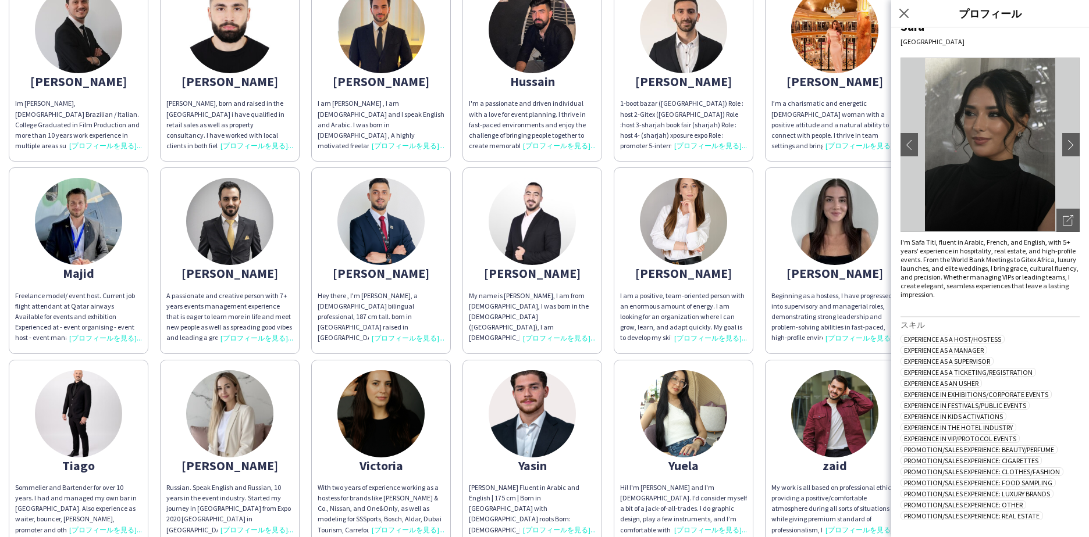
scroll to position [0, 0]
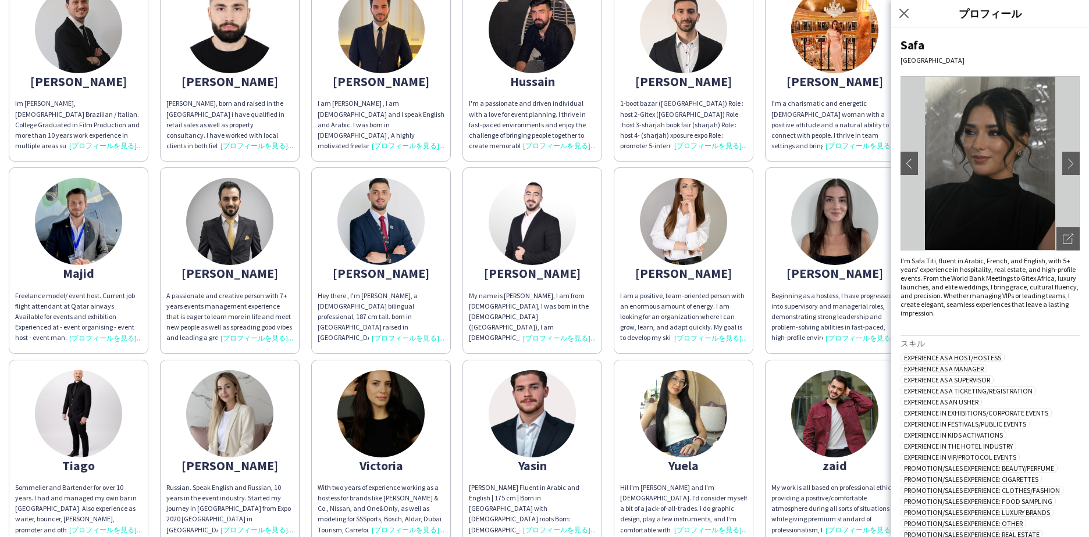
click at [863, 359] on div "[PERSON_NAME] My name is [PERSON_NAME] , I’m [DEMOGRAPHIC_DATA] and I live in […" at bounding box center [544, 162] width 1071 height 768
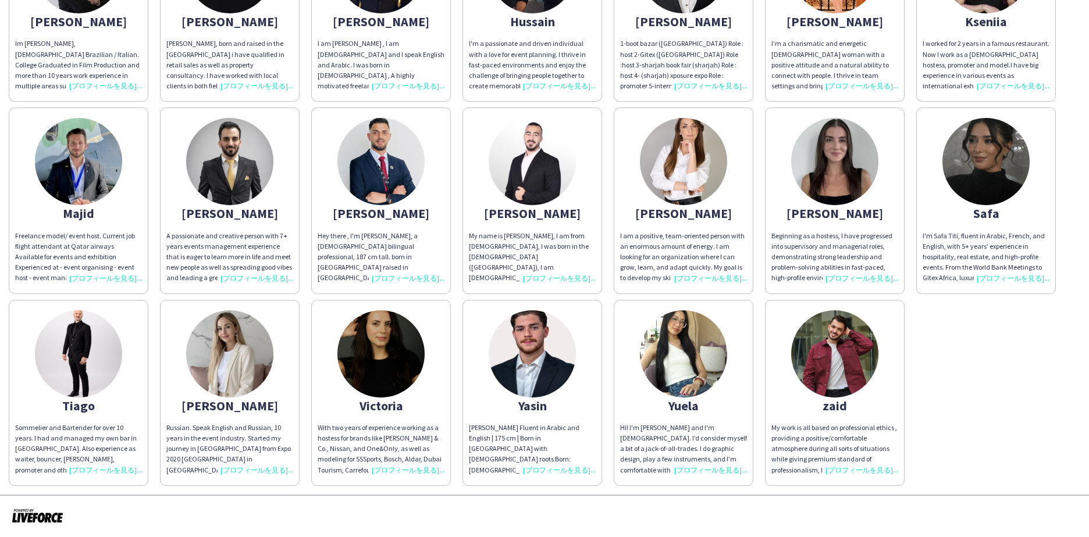
scroll to position [409, 0]
